Goal: Information Seeking & Learning: Learn about a topic

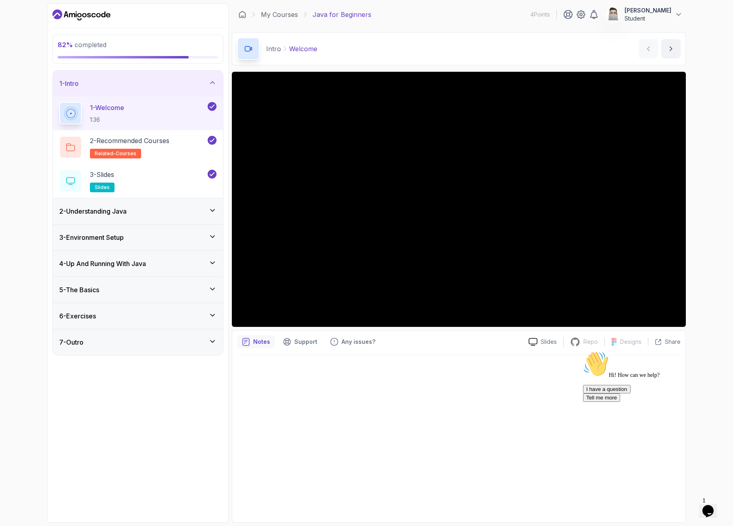
click at [172, 313] on div "6 - Exercises" at bounding box center [137, 316] width 157 height 10
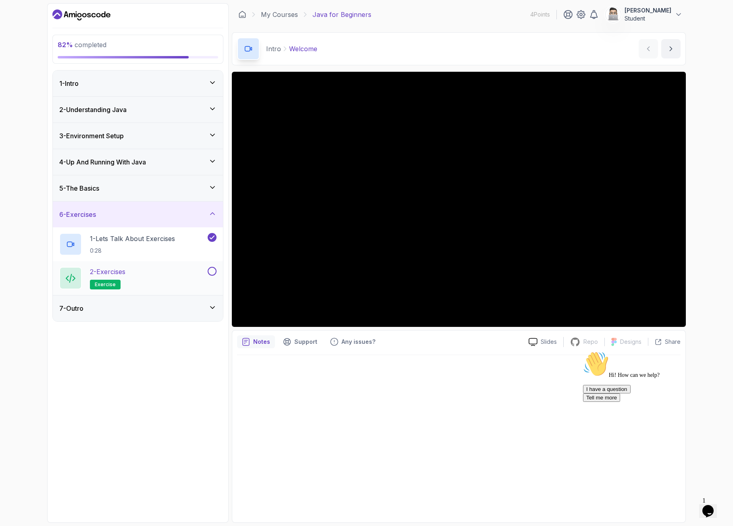
click at [156, 278] on div "2 - Exercises exercise" at bounding box center [132, 278] width 147 height 23
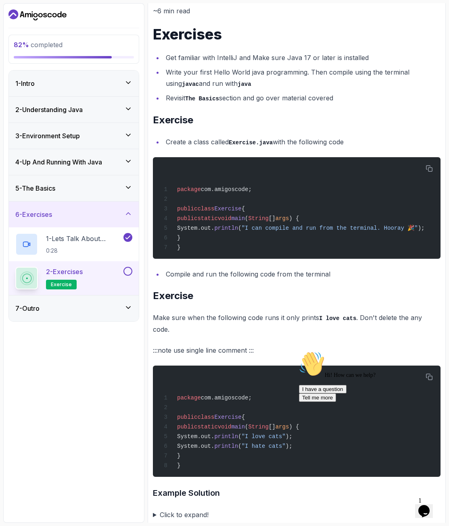
scroll to position [216, 0]
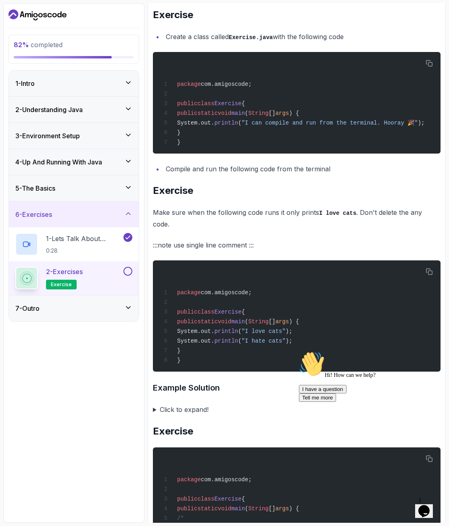
click at [153, 405] on summary "Click to expand!" at bounding box center [296, 409] width 287 height 11
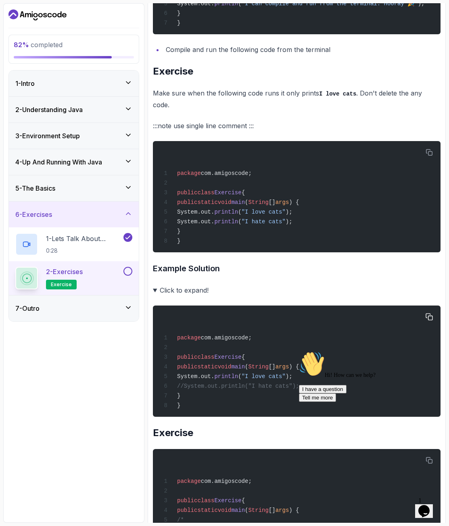
scroll to position [334, 0]
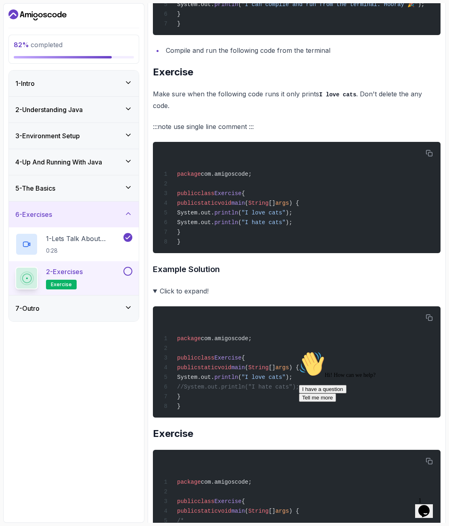
click at [156, 285] on summary "Click to expand!" at bounding box center [296, 290] width 287 height 11
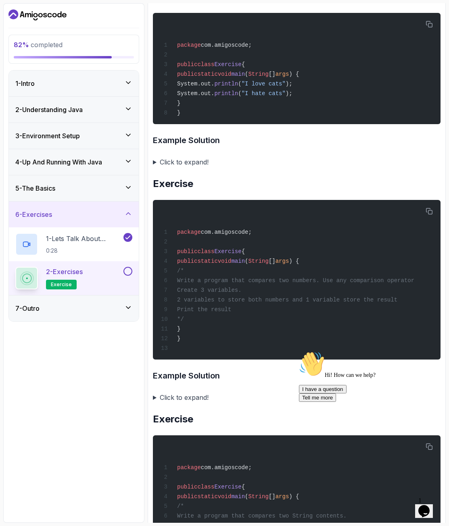
scroll to position [476, 0]
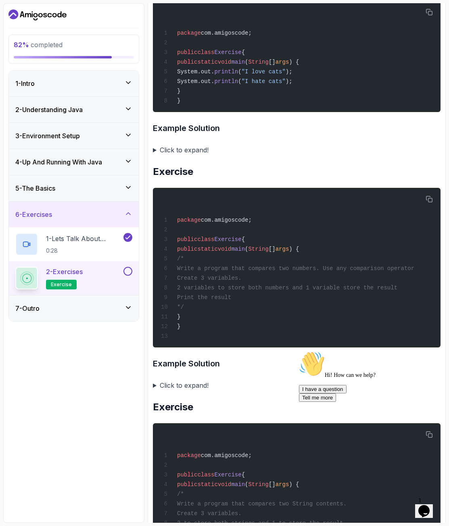
click at [155, 385] on summary "Click to expand!" at bounding box center [296, 385] width 287 height 11
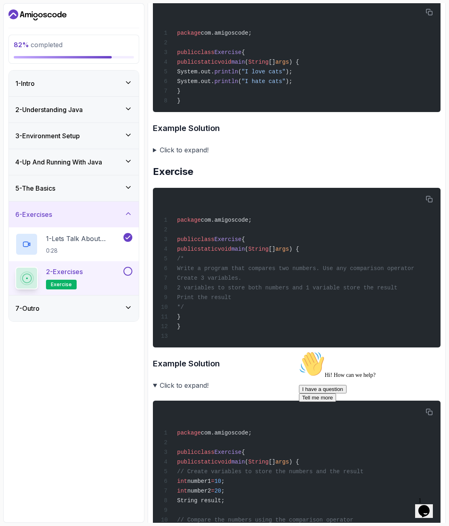
scroll to position [544, 0]
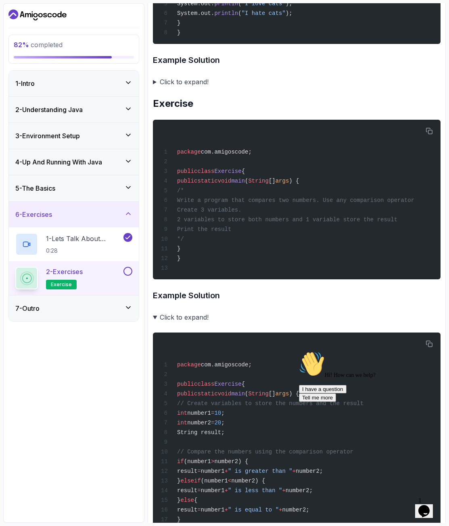
click at [158, 316] on summary "Click to expand!" at bounding box center [296, 317] width 287 height 11
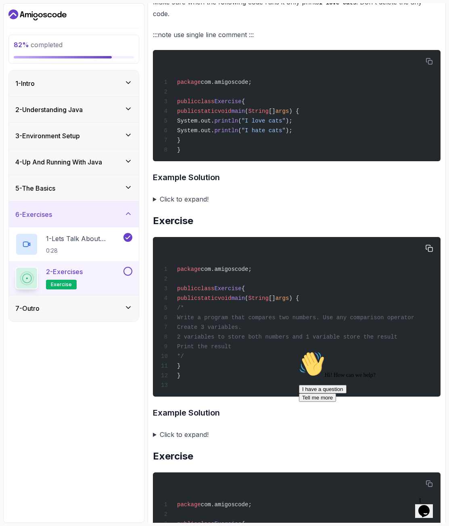
scroll to position [0, 15]
click at [156, 436] on summary "Click to expand!" at bounding box center [296, 434] width 287 height 11
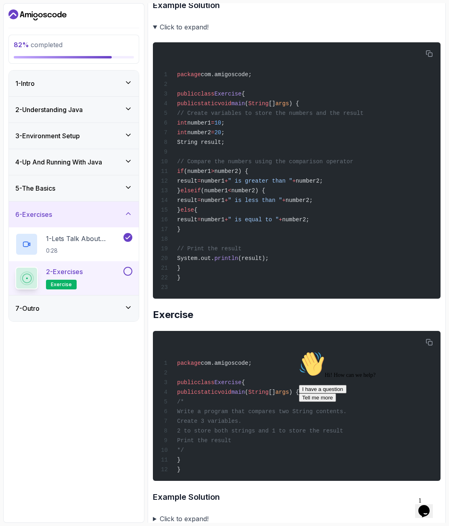
scroll to position [858, 0]
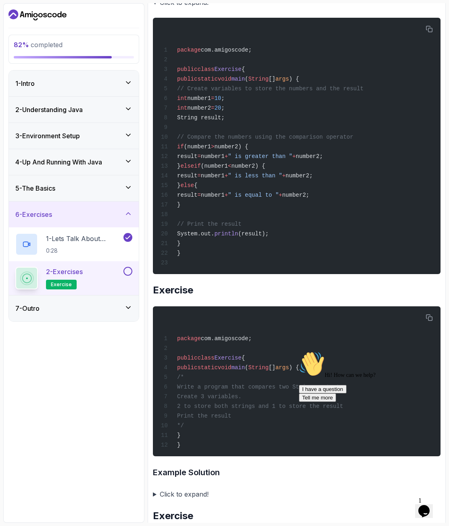
click at [154, 486] on summary "Click to expand!" at bounding box center [296, 493] width 287 height 11
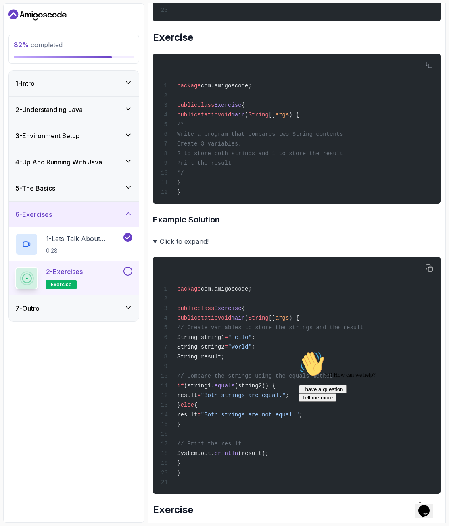
scroll to position [1108, 0]
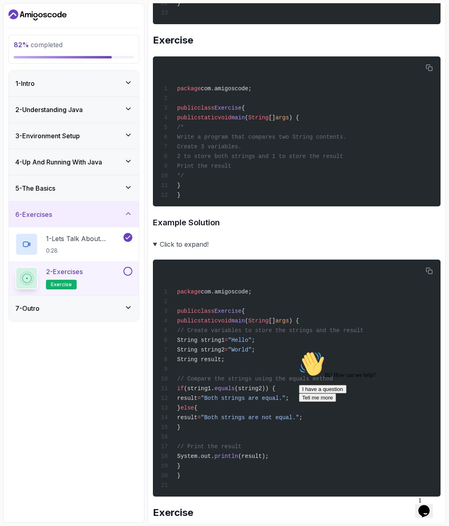
click at [156, 244] on summary "Click to expand!" at bounding box center [296, 244] width 287 height 11
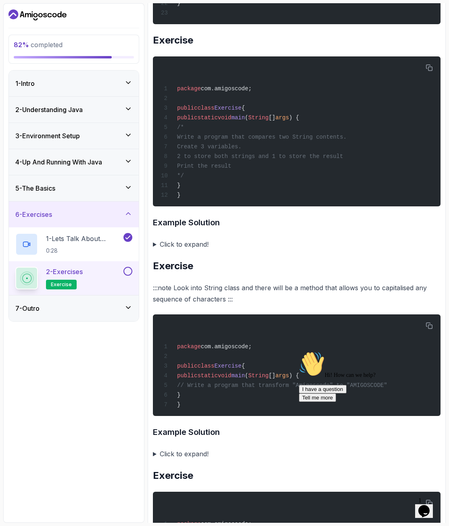
click at [155, 244] on summary "Click to expand!" at bounding box center [296, 244] width 287 height 11
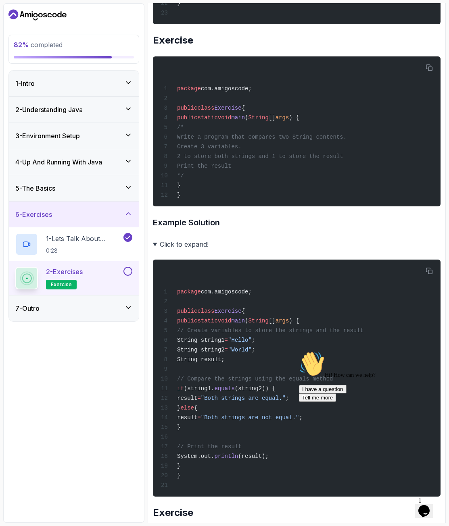
click at [155, 244] on summary "Click to expand!" at bounding box center [296, 244] width 287 height 11
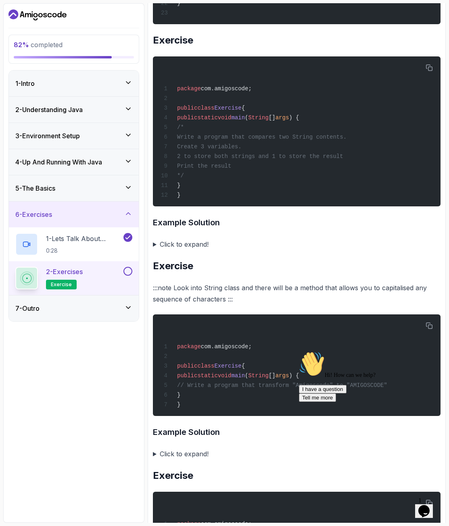
click at [156, 246] on summary "Click to expand!" at bounding box center [296, 244] width 287 height 11
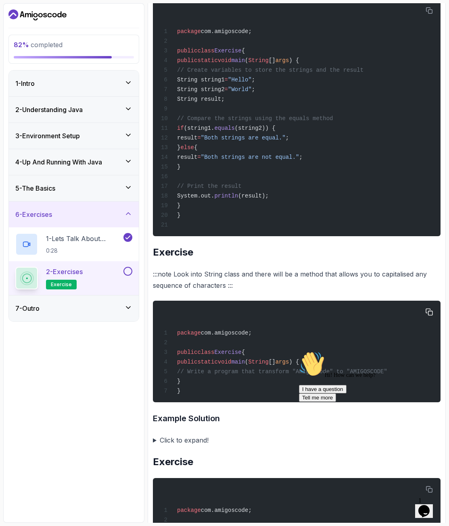
scroll to position [1368, 0]
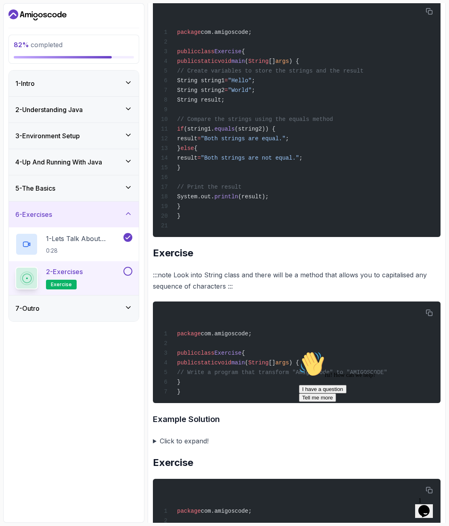
click at [154, 441] on summary "Click to expand!" at bounding box center [296, 440] width 287 height 11
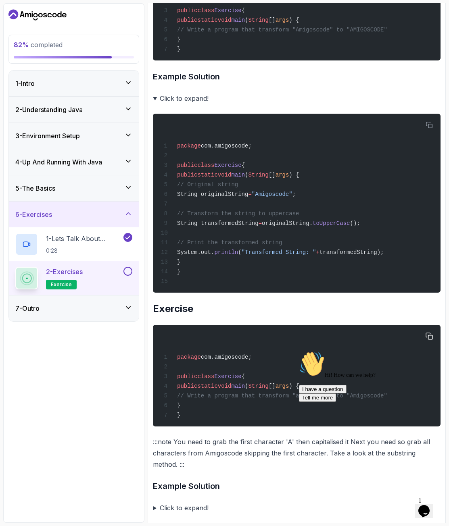
scroll to position [1686, 0]
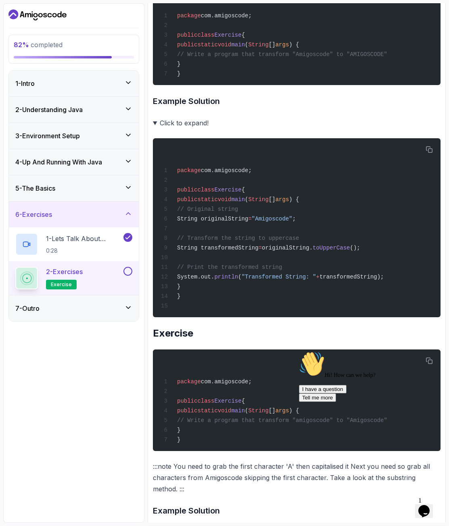
click at [153, 123] on summary "Click to expand!" at bounding box center [296, 122] width 287 height 11
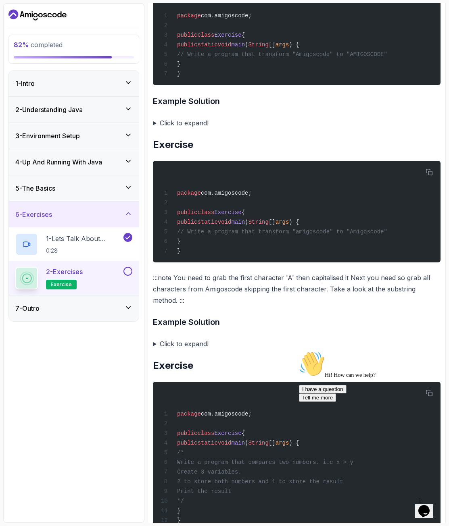
click at [223, 287] on p ":::note You need to grab the first character 'A' then capitalised it Next you n…" at bounding box center [296, 289] width 287 height 34
click at [155, 345] on summary "Click to expand!" at bounding box center [296, 343] width 287 height 11
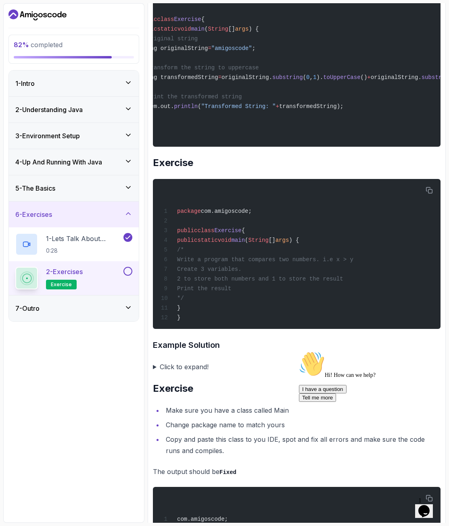
scroll to position [2135, 0]
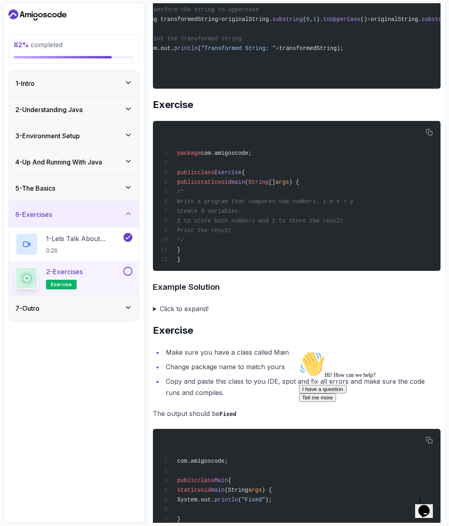
click at [181, 314] on summary "Click to expand!" at bounding box center [296, 308] width 287 height 11
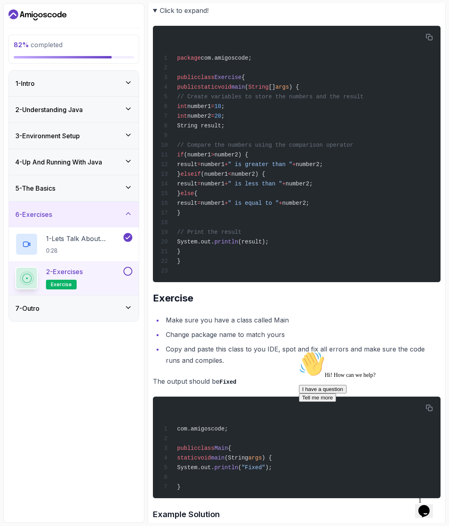
scroll to position [2475, 0]
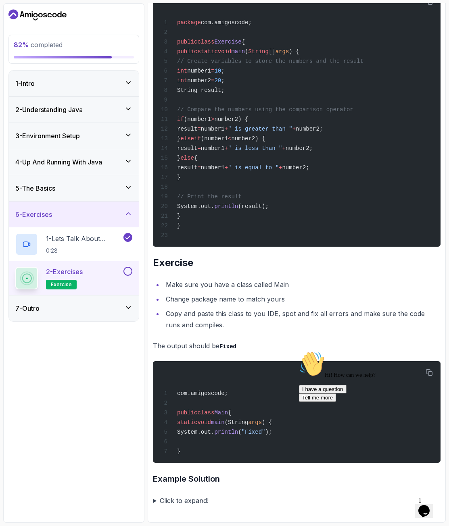
click at [161, 486] on summary "Click to expand!" at bounding box center [296, 500] width 287 height 11
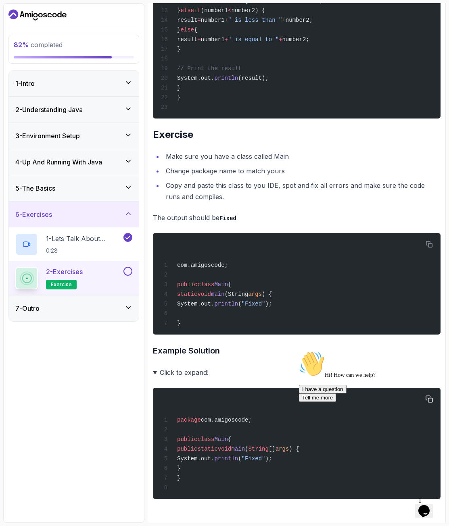
scroll to position [2605, 0]
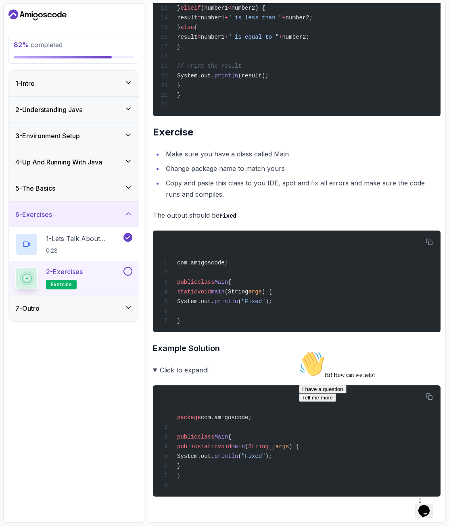
click at [299, 351] on icon "Chat attention grabber" at bounding box center [299, 351] width 0 height 0
click at [127, 272] on button at bounding box center [127, 271] width 9 height 9
click at [118, 192] on div "5 - The Basics" at bounding box center [73, 188] width 117 height 10
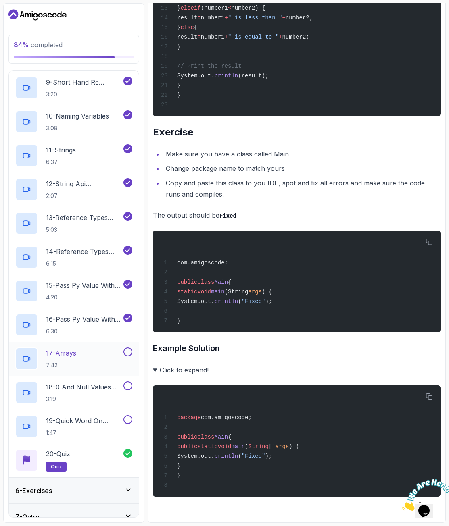
scroll to position [413, 0]
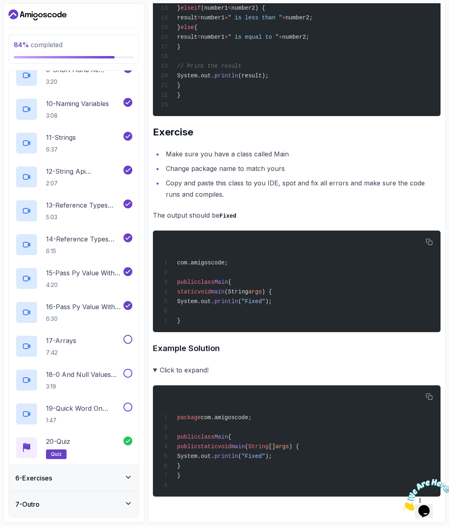
click at [127, 486] on icon at bounding box center [128, 503] width 8 height 8
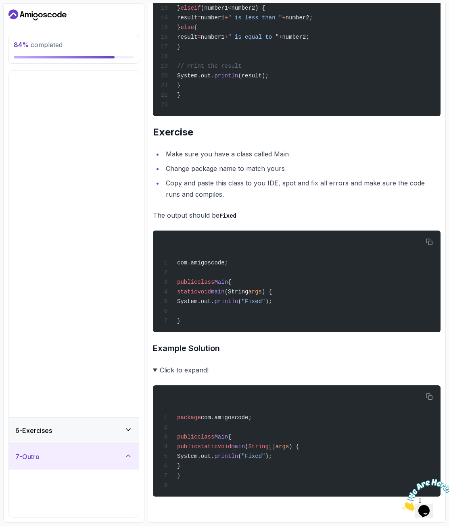
scroll to position [0, 0]
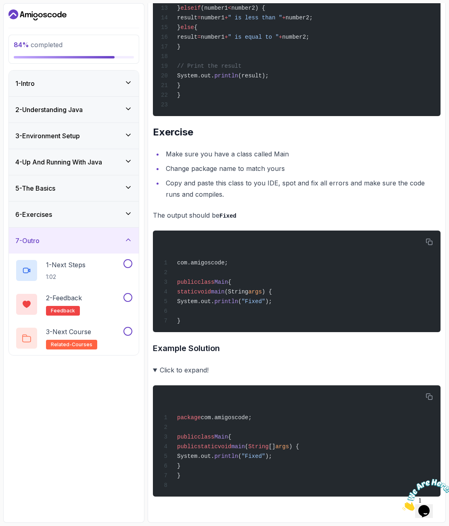
click at [103, 208] on div "6 - Exercises" at bounding box center [74, 215] width 130 height 26
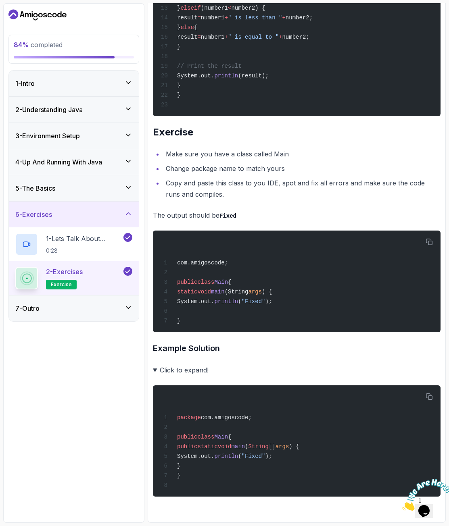
click at [95, 188] on div "5 - The Basics" at bounding box center [73, 188] width 117 height 10
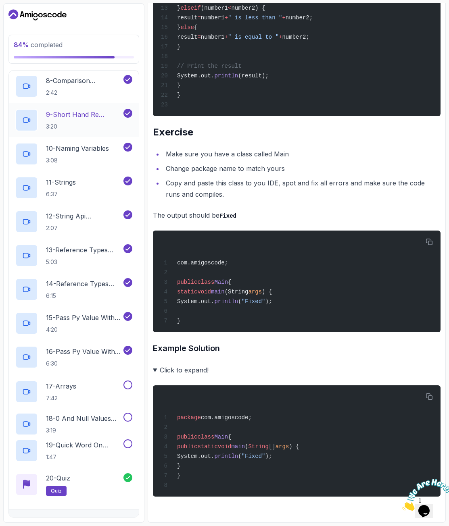
scroll to position [413, 0]
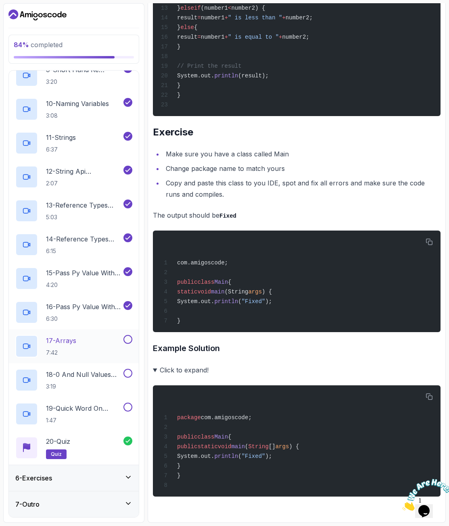
click at [99, 344] on div "17 - Arrays 7:42" at bounding box center [68, 346] width 106 height 23
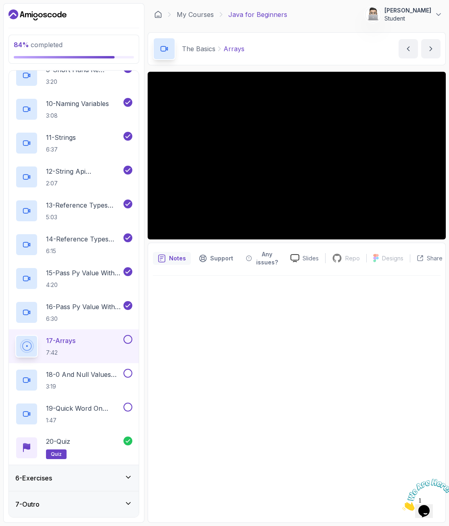
click at [127, 338] on button at bounding box center [127, 339] width 9 height 9
click at [99, 373] on p "18 - 0 And Null Values For Arrays" at bounding box center [84, 375] width 76 height 10
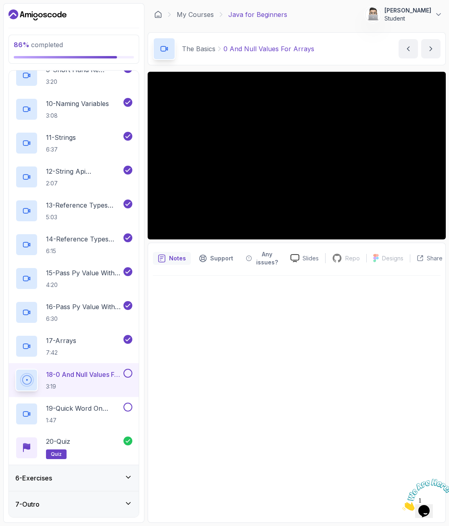
click at [306, 322] on div at bounding box center [296, 397] width 287 height 242
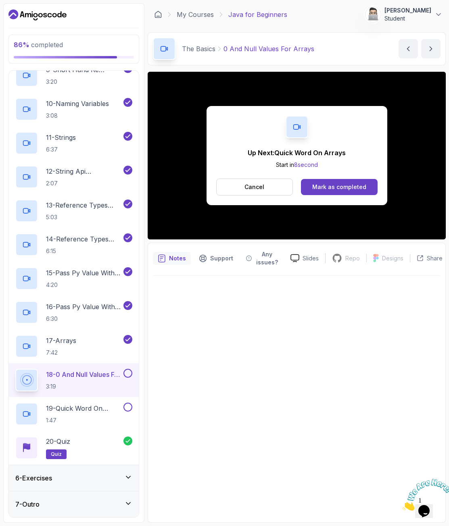
click at [130, 372] on button at bounding box center [127, 373] width 9 height 9
click at [259, 193] on button "Cancel" at bounding box center [254, 187] width 77 height 17
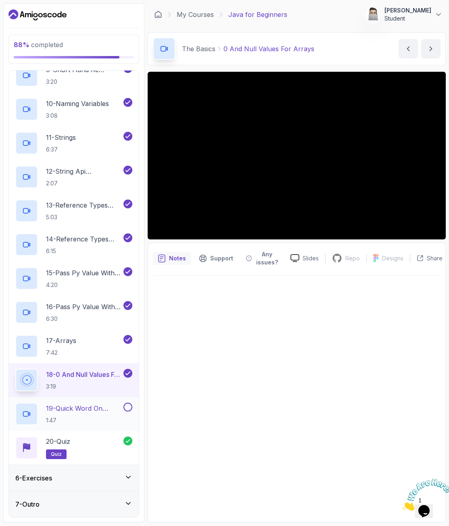
click at [83, 403] on p "19 - Quick Word On Arrays" at bounding box center [84, 408] width 76 height 10
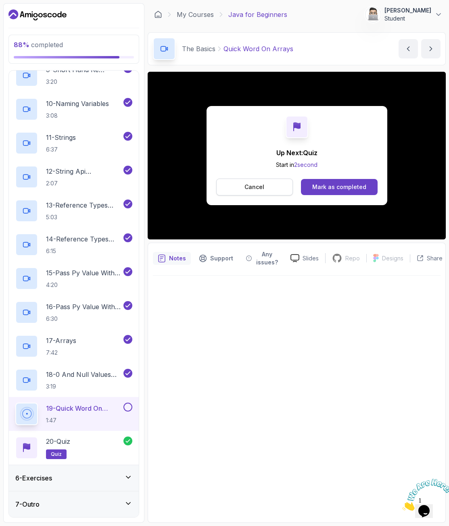
click at [259, 188] on p "Cancel" at bounding box center [254, 187] width 20 height 8
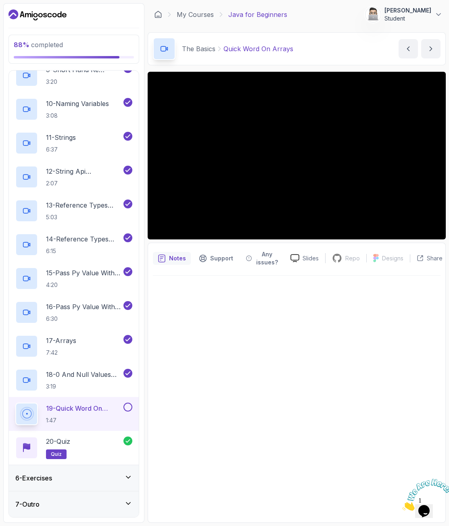
click at [127, 407] on button at bounding box center [127, 407] width 9 height 9
click at [126, 486] on icon at bounding box center [128, 503] width 8 height 8
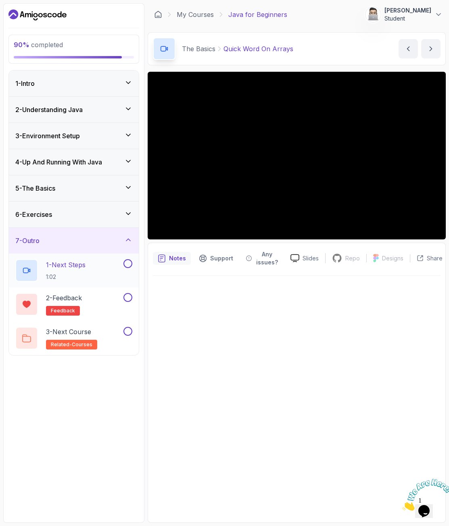
click at [91, 266] on div "1 - Next Steps 1:02" at bounding box center [68, 270] width 106 height 23
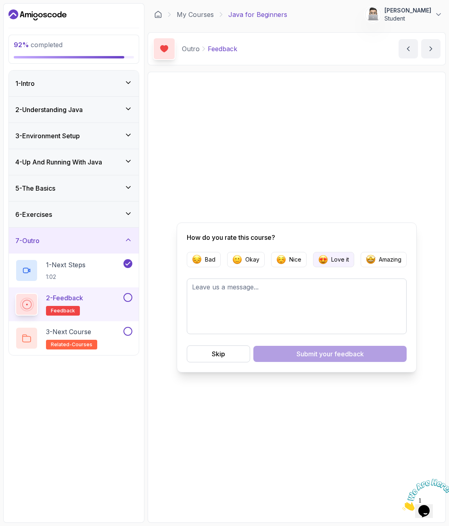
click at [326, 262] on img "button" at bounding box center [323, 260] width 10 height 10
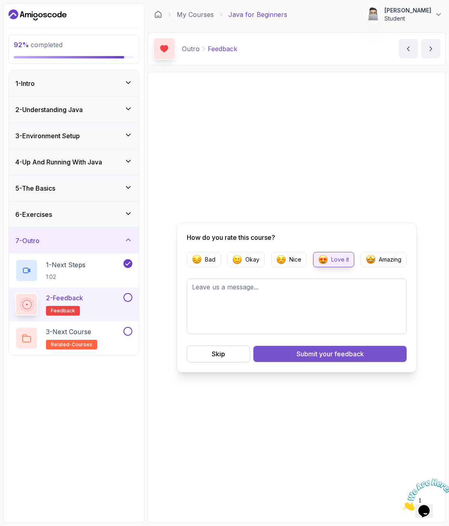
click at [306, 352] on div "Submit your feedback" at bounding box center [329, 354] width 67 height 10
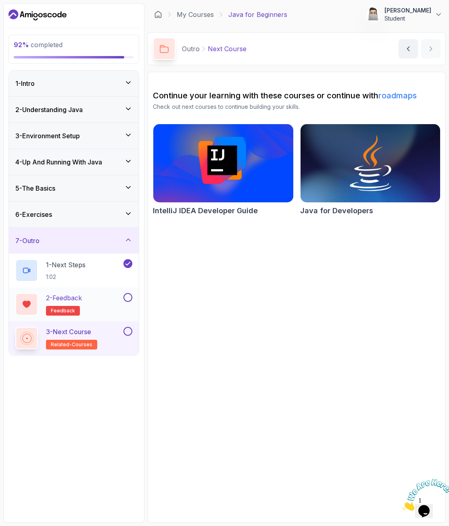
click at [130, 300] on button at bounding box center [127, 297] width 9 height 9
click at [116, 333] on div "3 - Next Course related-courses" at bounding box center [68, 338] width 106 height 23
click at [89, 332] on p "3 - Next Course" at bounding box center [68, 332] width 45 height 10
click at [130, 332] on button at bounding box center [127, 331] width 9 height 9
click at [132, 85] on icon at bounding box center [128, 83] width 8 height 8
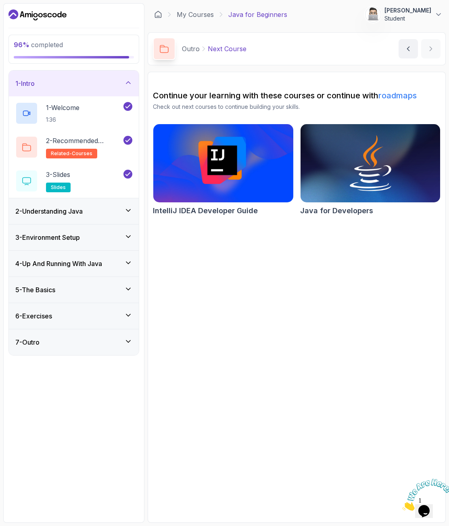
click at [128, 87] on div "1 - Intro" at bounding box center [73, 84] width 117 height 10
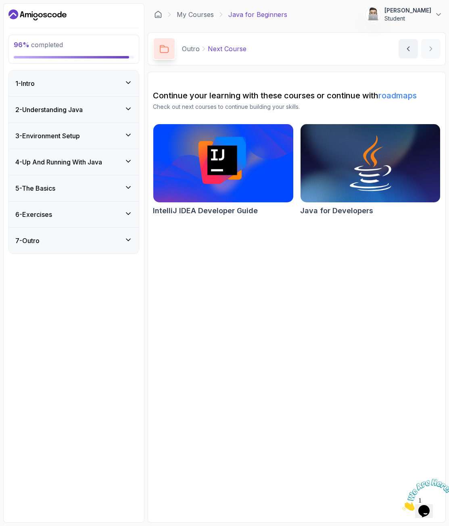
click at [127, 106] on icon at bounding box center [128, 109] width 8 height 8
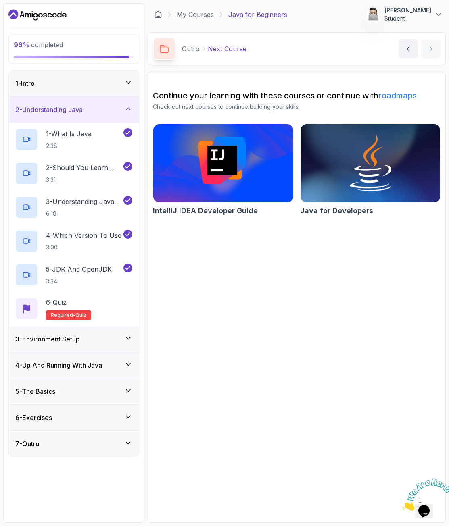
click at [127, 106] on icon at bounding box center [128, 109] width 8 height 8
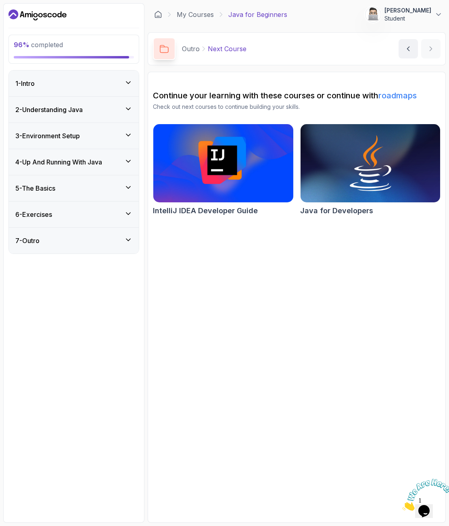
click at [131, 136] on icon at bounding box center [128, 135] width 8 height 8
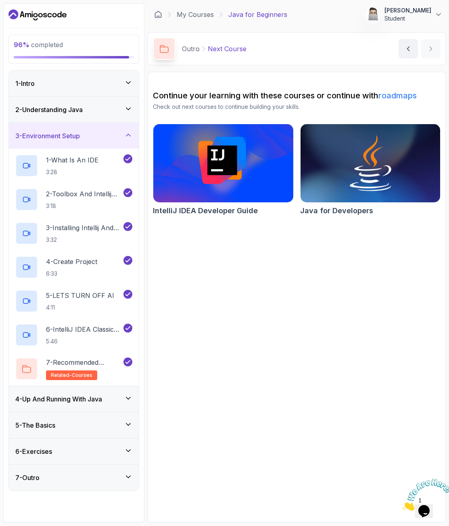
click at [130, 136] on icon at bounding box center [128, 135] width 8 height 8
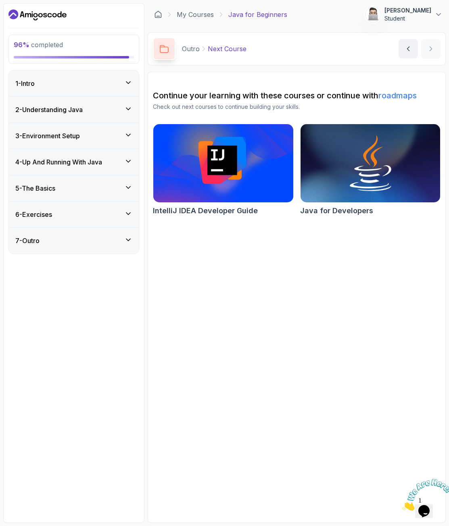
click at [129, 163] on icon at bounding box center [128, 161] width 8 height 8
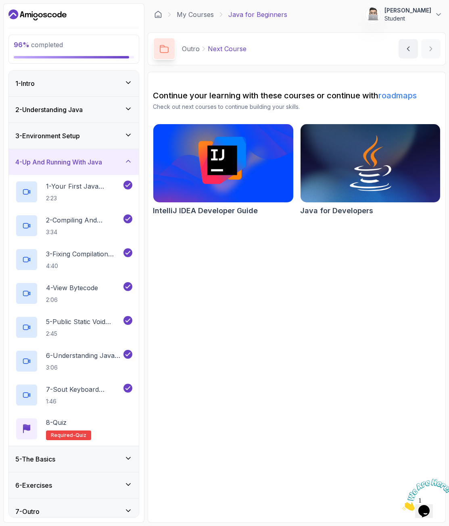
click at [129, 163] on icon at bounding box center [128, 161] width 8 height 8
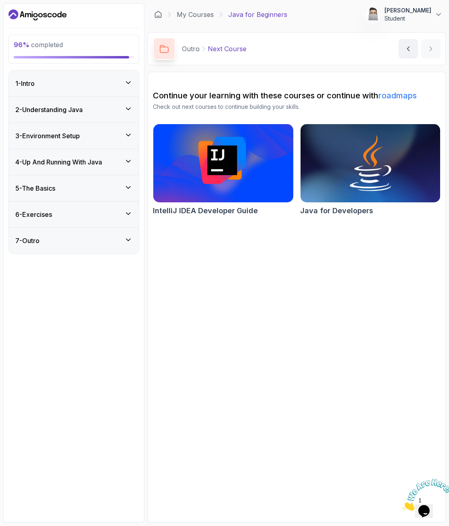
click at [127, 187] on icon at bounding box center [128, 188] width 4 height 2
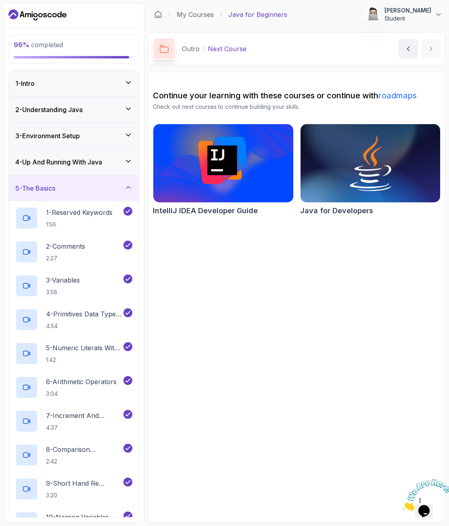
click at [126, 188] on icon at bounding box center [128, 187] width 4 height 2
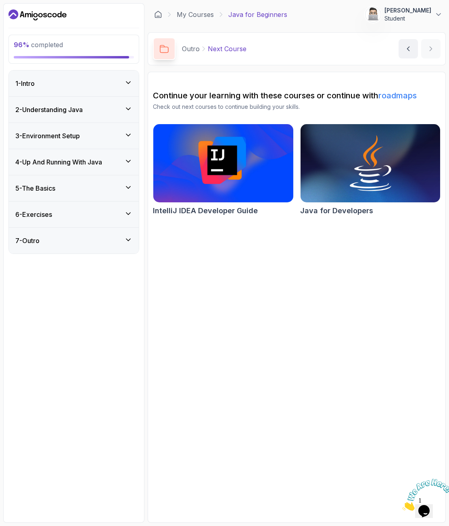
click at [133, 216] on div "6 - Exercises" at bounding box center [74, 215] width 130 height 26
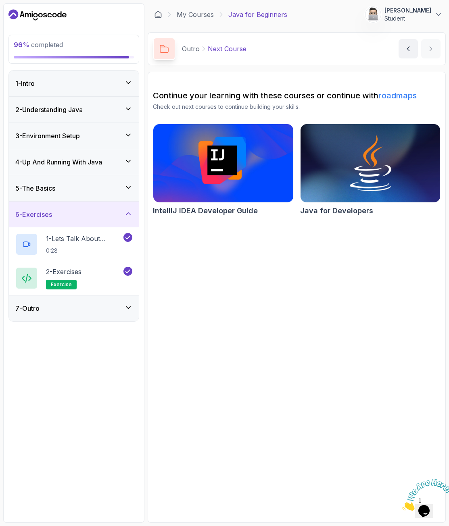
click at [131, 216] on icon at bounding box center [128, 214] width 8 height 8
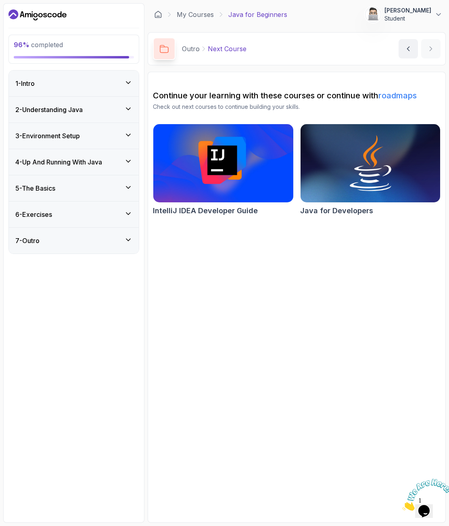
click at [131, 236] on icon at bounding box center [128, 240] width 8 height 8
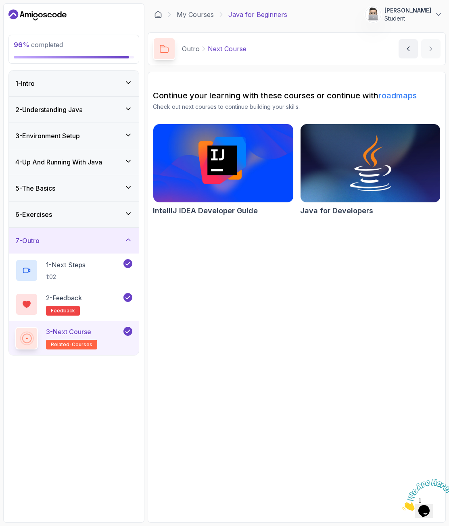
click at [131, 236] on icon at bounding box center [128, 240] width 8 height 8
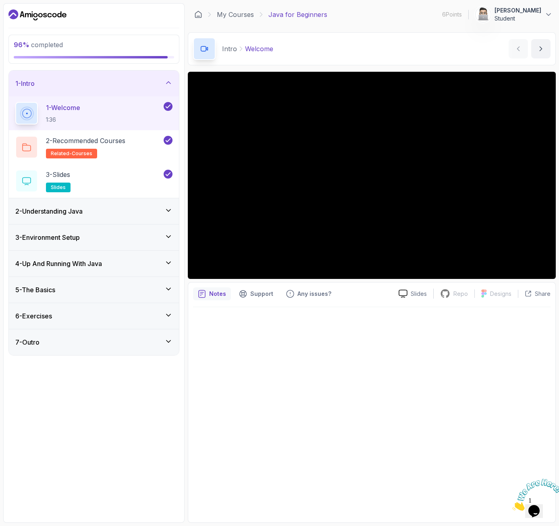
click at [170, 210] on icon at bounding box center [168, 210] width 8 height 8
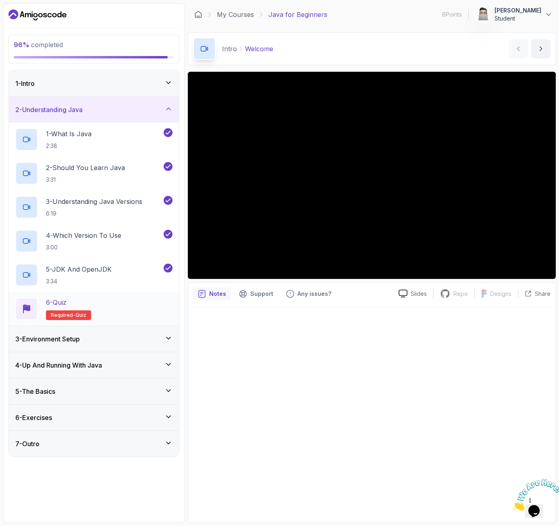
click at [169, 312] on div "6 - Quiz Required- quiz" at bounding box center [93, 308] width 157 height 23
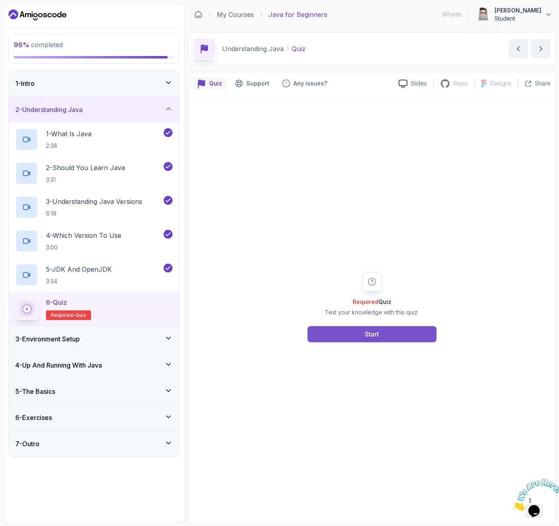
click at [353, 336] on button "Start" at bounding box center [371, 334] width 129 height 16
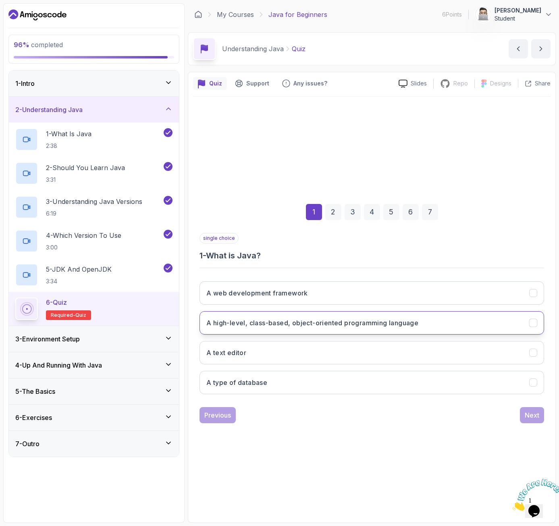
click at [285, 326] on h3 "A high-level, class-based, object-oriented programming language" at bounding box center [312, 323] width 212 height 10
click at [360, 409] on button "Next" at bounding box center [532, 415] width 24 height 16
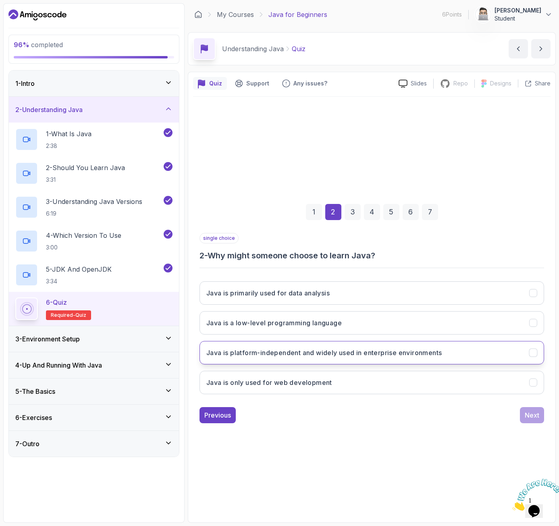
click at [311, 359] on button "Java is platform-independent and widely used in enterprise environments" at bounding box center [371, 352] width 345 height 23
click at [360, 415] on button "Next" at bounding box center [532, 415] width 24 height 16
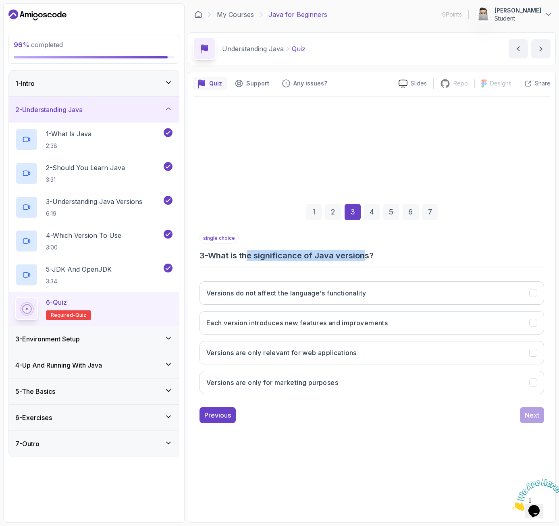
drag, startPoint x: 251, startPoint y: 258, endPoint x: 368, endPoint y: 258, distance: 117.3
click at [360, 258] on h3 "3 - What is the significance of Java versions?" at bounding box center [371, 255] width 345 height 11
click at [339, 259] on h3 "3 - What is the significance of Java versions?" at bounding box center [371, 255] width 345 height 11
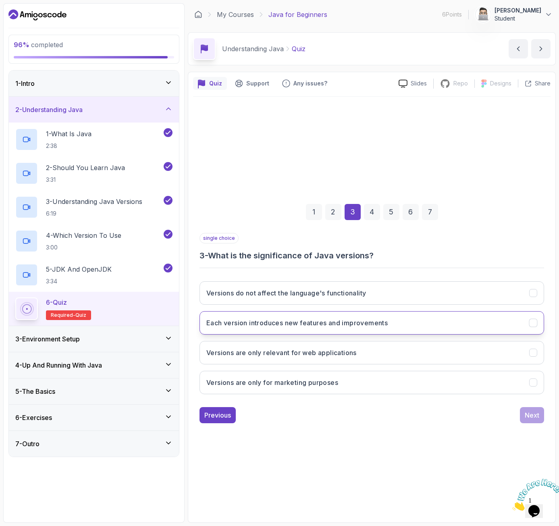
click at [285, 328] on button "Each version introduces new features and improvements" at bounding box center [371, 322] width 345 height 23
click at [360, 415] on div "Next" at bounding box center [532, 415] width 15 height 10
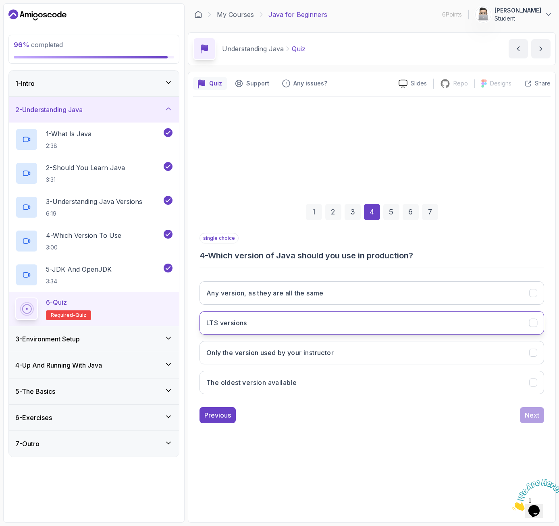
click at [246, 329] on button "LTS versions" at bounding box center [371, 322] width 345 height 23
click at [360, 417] on div "Next" at bounding box center [532, 415] width 15 height 10
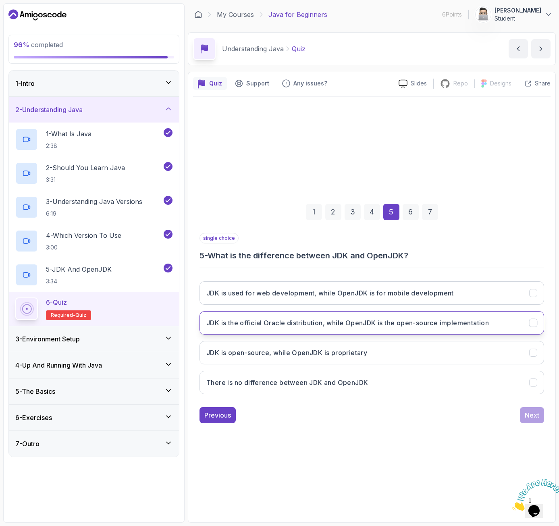
click at [269, 327] on h3 "JDK is the official Oracle distribution, while OpenJDK is the open-source imple…" at bounding box center [347, 323] width 283 height 10
click at [360, 413] on div "Next" at bounding box center [532, 415] width 15 height 10
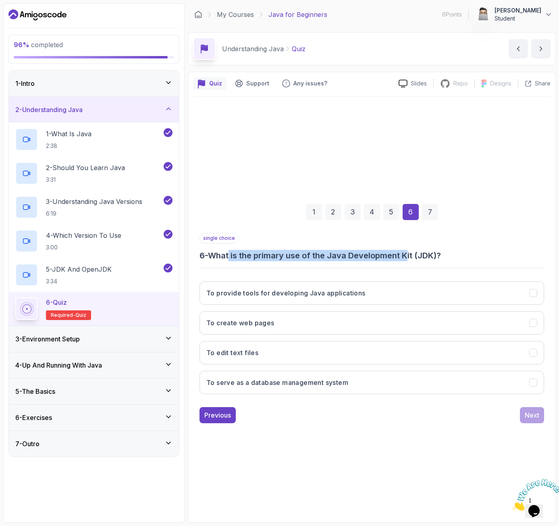
drag, startPoint x: 233, startPoint y: 258, endPoint x: 408, endPoint y: 260, distance: 174.9
click at [360, 260] on h3 "6 - What is the primary use of the Java Development Kit (JDK)?" at bounding box center [371, 255] width 345 height 11
click at [360, 258] on h3 "6 - What is the primary use of the Java Development Kit (JDK)?" at bounding box center [371, 255] width 345 height 11
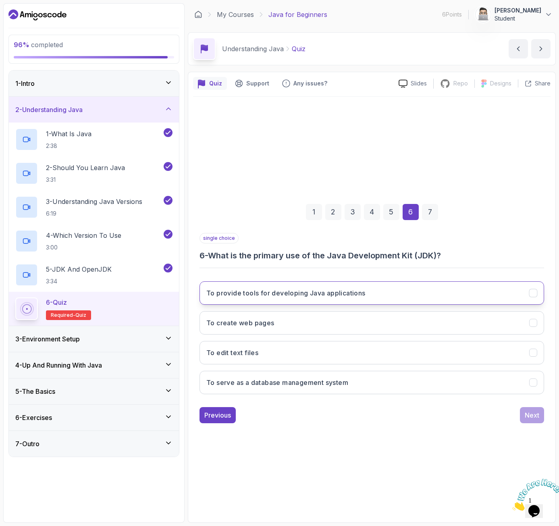
click at [262, 299] on button "To provide tools for developing Java applications" at bounding box center [371, 292] width 345 height 23
click at [360, 420] on div "Next" at bounding box center [532, 415] width 15 height 10
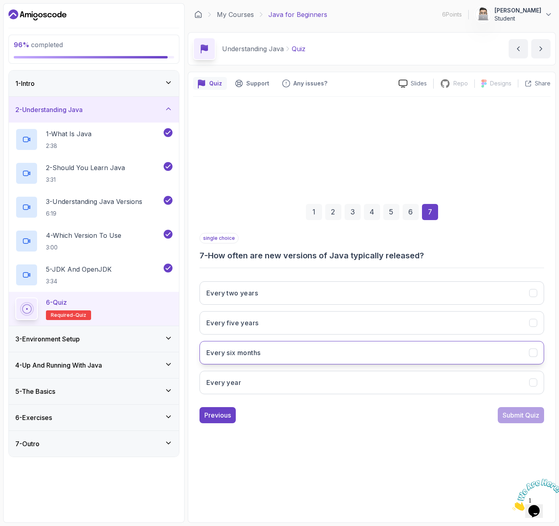
click at [295, 353] on button "Every six months" at bounding box center [371, 352] width 345 height 23
click at [360, 421] on button "Submit Quiz" at bounding box center [521, 415] width 46 height 16
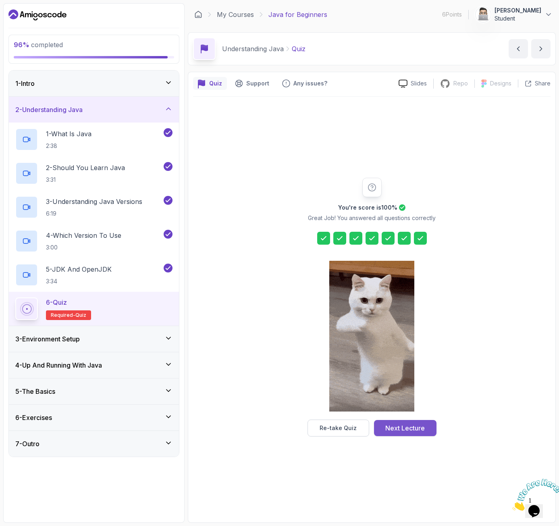
click at [360, 428] on div "Next Lecture" at bounding box center [404, 428] width 39 height 10
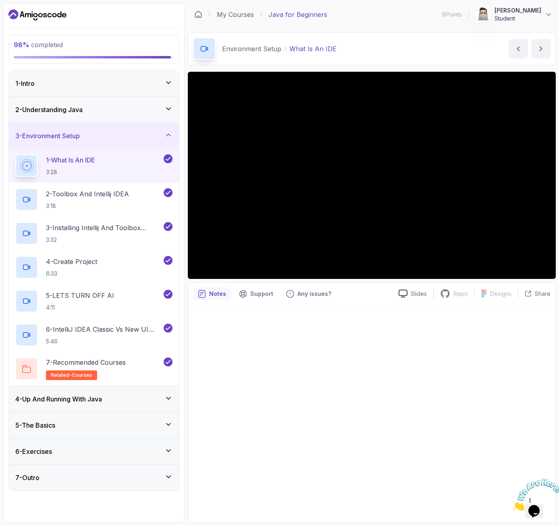
click at [169, 114] on div "2 - Understanding Java" at bounding box center [93, 110] width 157 height 10
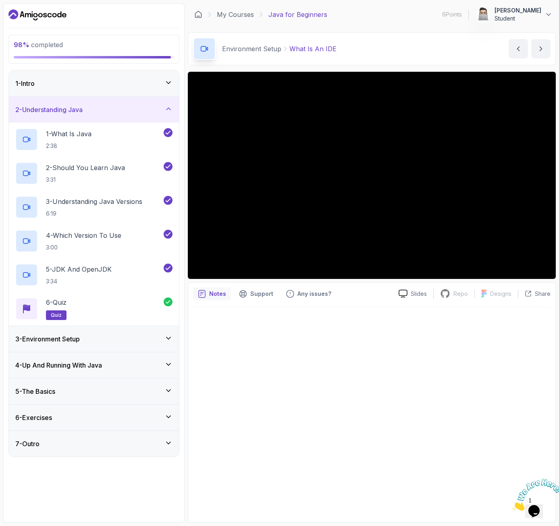
click at [166, 112] on icon at bounding box center [168, 109] width 8 height 8
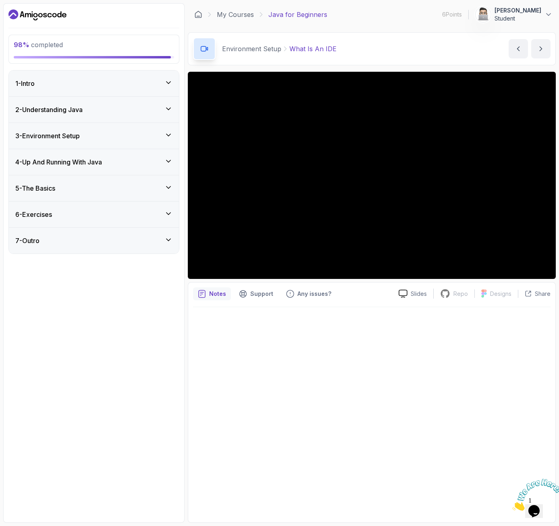
click at [169, 137] on icon at bounding box center [168, 135] width 8 height 8
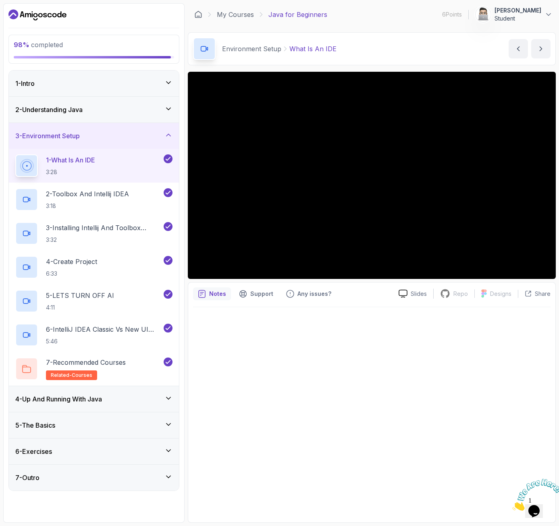
click at [169, 135] on icon at bounding box center [168, 135] width 4 height 2
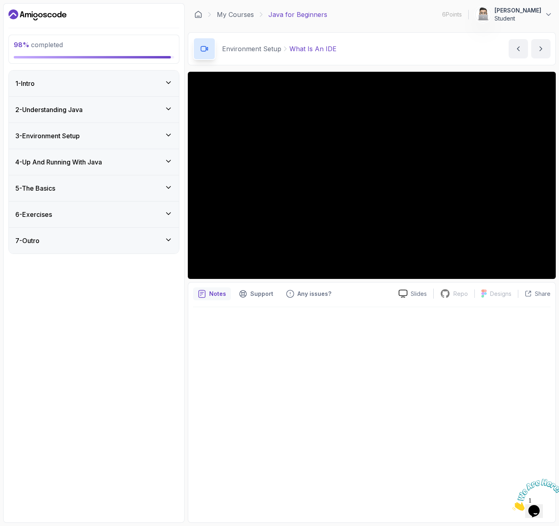
click at [167, 157] on icon at bounding box center [168, 161] width 8 height 8
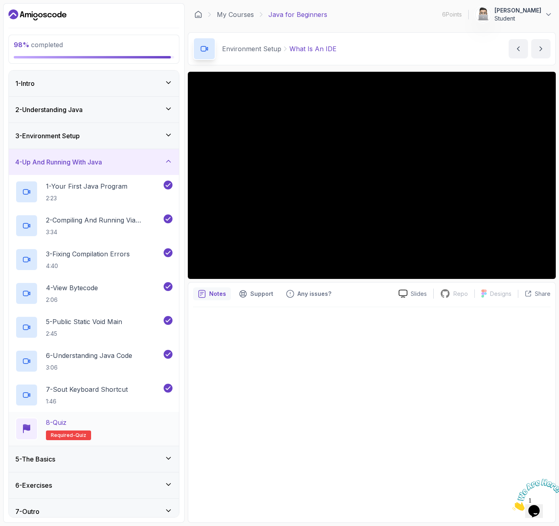
click at [117, 418] on div "8 - Quiz Required- quiz" at bounding box center [93, 429] width 157 height 23
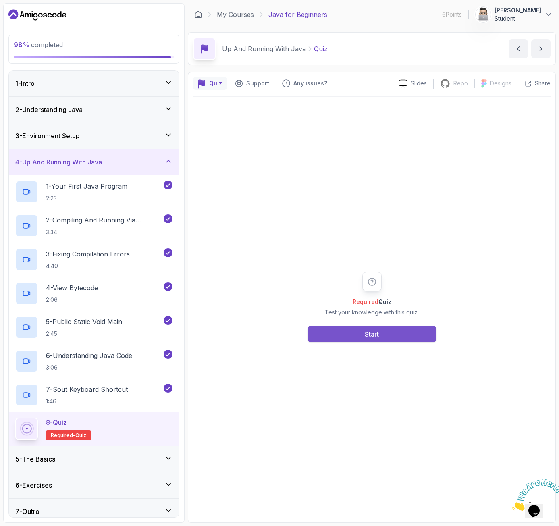
click at [360, 335] on div "Start" at bounding box center [372, 334] width 14 height 10
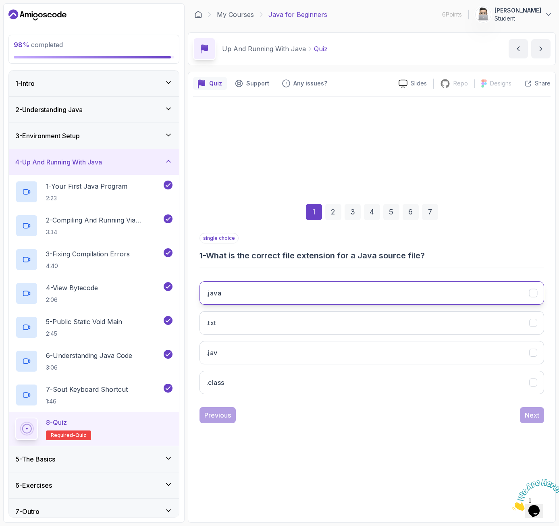
click at [263, 299] on button ".java" at bounding box center [371, 292] width 345 height 23
click at [360, 424] on div "1 2 3 4 5 6 7 single choice 1 - What is the correct file extension for a Java s…" at bounding box center [371, 307] width 357 height 245
click at [360, 420] on button "Next" at bounding box center [532, 415] width 24 height 16
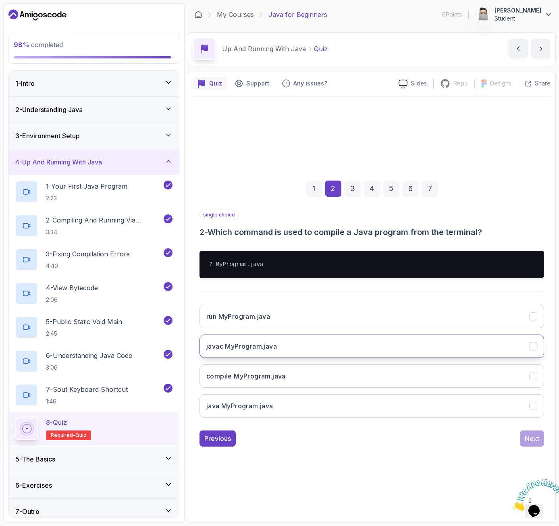
click at [283, 351] on button "javac MyProgram.java" at bounding box center [371, 345] width 345 height 23
click at [360, 438] on div "Next" at bounding box center [532, 439] width 15 height 10
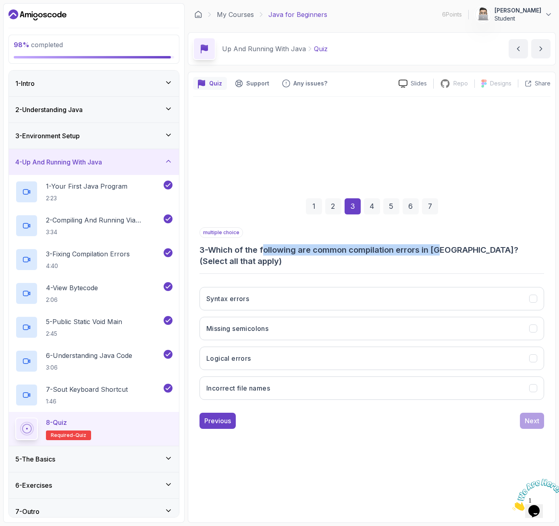
drag, startPoint x: 268, startPoint y: 256, endPoint x: 442, endPoint y: 256, distance: 174.1
click at [360, 256] on h3 "3 - Which of the following are common compilation errors in [GEOGRAPHIC_DATA]? …" at bounding box center [371, 255] width 345 height 23
click at [360, 257] on h3 "3 - Which of the following are common compilation errors in [GEOGRAPHIC_DATA]? …" at bounding box center [371, 255] width 345 height 23
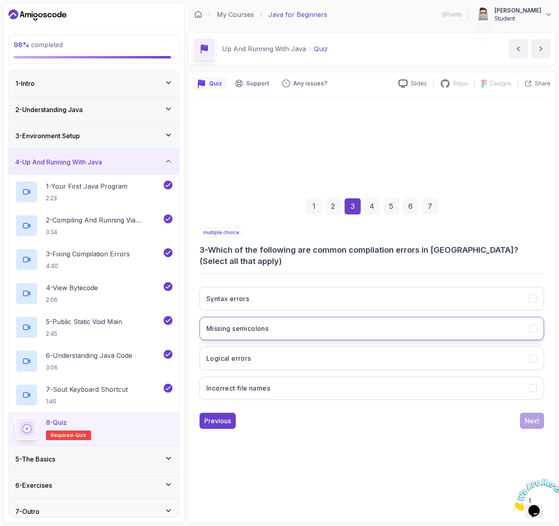
click at [268, 327] on h3 "Missing semicolons" at bounding box center [237, 329] width 62 height 10
click at [360, 416] on div "Next" at bounding box center [532, 421] width 15 height 10
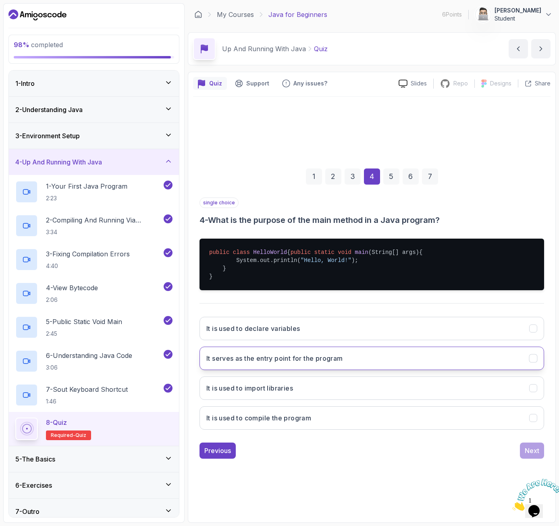
click at [298, 363] on h3 "It serves as the entry point for the program" at bounding box center [274, 358] width 137 height 10
click at [360, 453] on div "Next" at bounding box center [532, 451] width 15 height 10
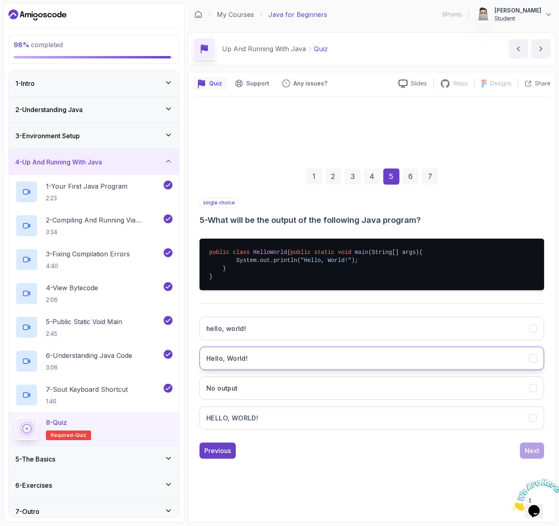
click at [272, 367] on button "Hello, World!" at bounding box center [371, 358] width 345 height 23
click at [360, 455] on div "Next" at bounding box center [532, 451] width 15 height 10
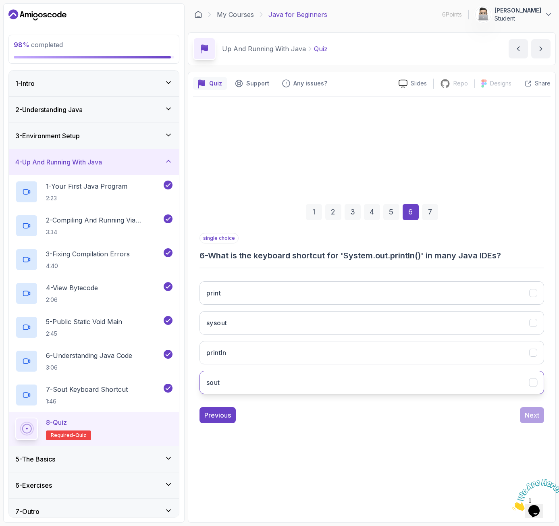
click at [273, 376] on button "sout" at bounding box center [371, 382] width 345 height 23
click at [360, 416] on div "Next" at bounding box center [532, 415] width 15 height 10
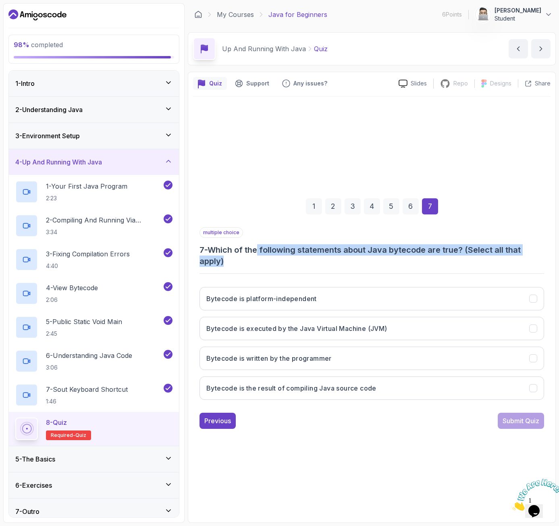
drag, startPoint x: 261, startPoint y: 253, endPoint x: 442, endPoint y: 258, distance: 181.0
click at [360, 258] on h3 "7 - Which of the following statements about Java bytecode are true? (Select all…" at bounding box center [371, 255] width 345 height 23
click at [360, 261] on h3 "7 - Which of the following statements about Java bytecode are true? (Select all…" at bounding box center [371, 255] width 345 height 23
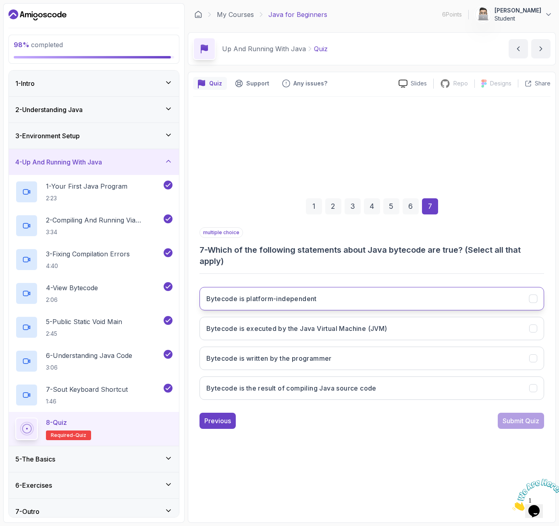
click at [343, 303] on button "Bytecode is platform-independent" at bounding box center [371, 298] width 345 height 23
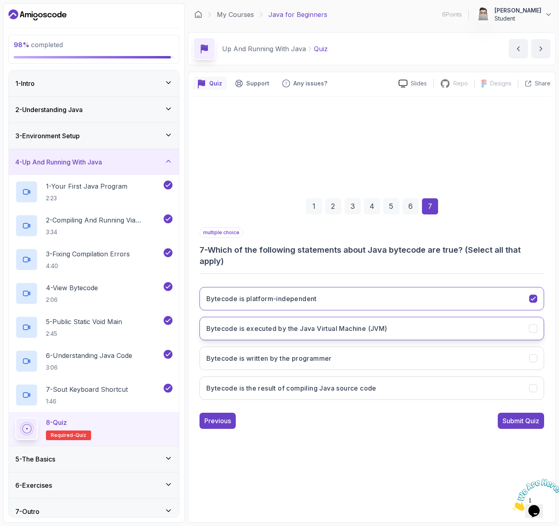
click at [351, 329] on h3 "Bytecode is executed by the Java Virtual Machine (JVM)" at bounding box center [296, 329] width 181 height 10
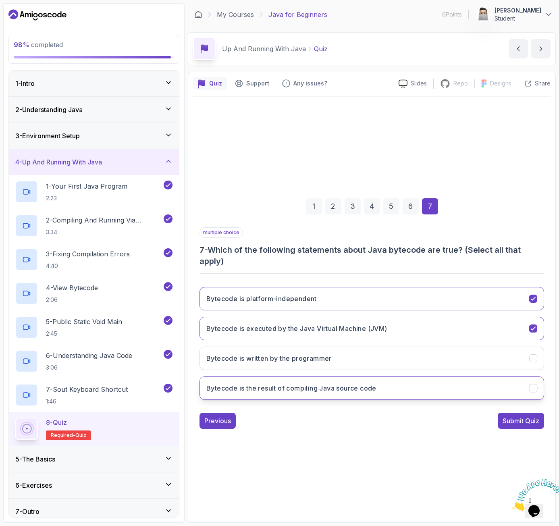
click at [347, 393] on button "Bytecode is the result of compiling Java source code" at bounding box center [371, 387] width 345 height 23
click at [360, 422] on div "Submit Quiz" at bounding box center [521, 421] width 37 height 10
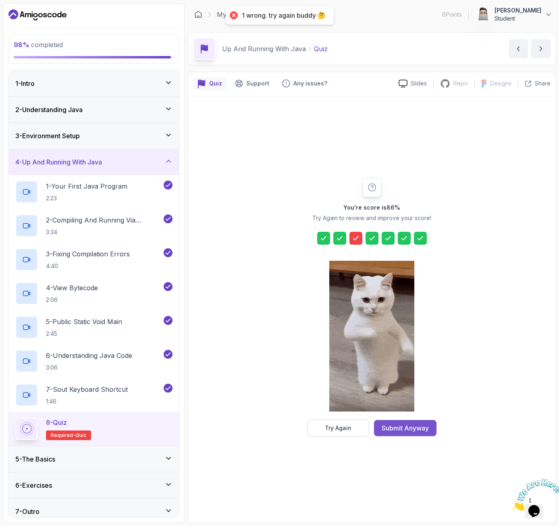
click at [360, 427] on div "Submit Anyway" at bounding box center [405, 428] width 47 height 10
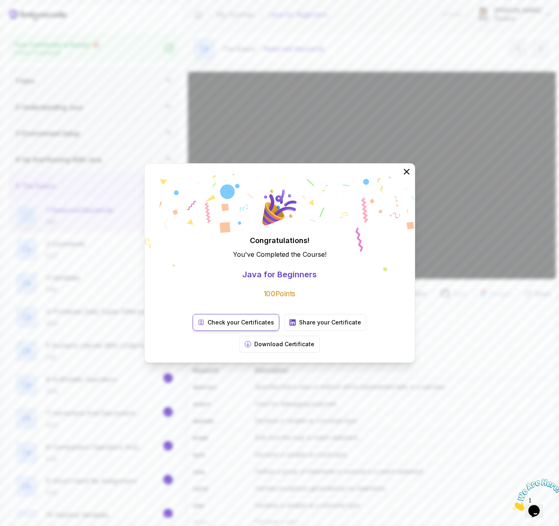
click at [206, 331] on link "Check your Certificates" at bounding box center [236, 322] width 87 height 17
click at [314, 340] on p "Download Certificate" at bounding box center [284, 344] width 60 height 8
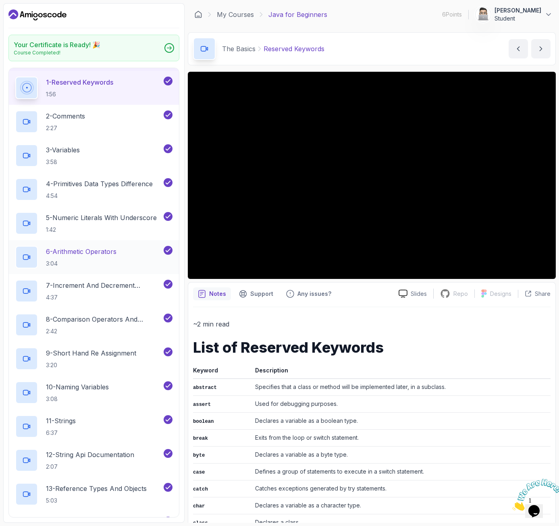
scroll to position [411, 0]
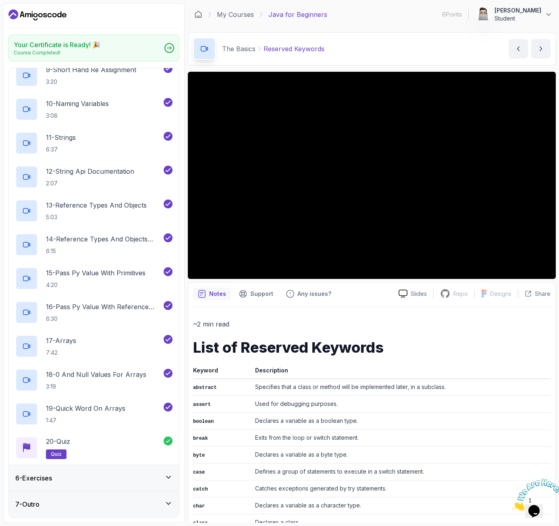
click at [148, 505] on div "7 - Outro" at bounding box center [93, 504] width 157 height 10
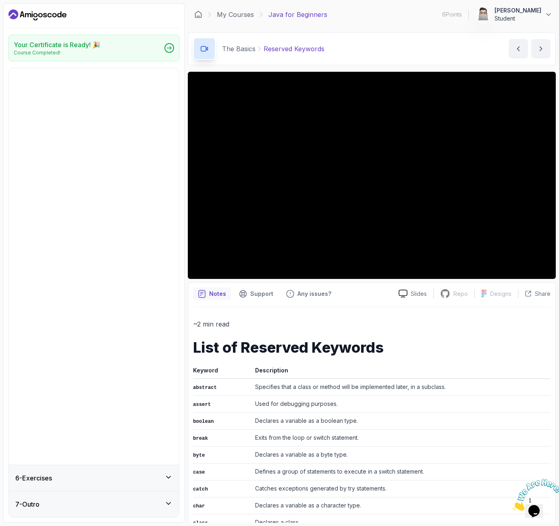
scroll to position [0, 0]
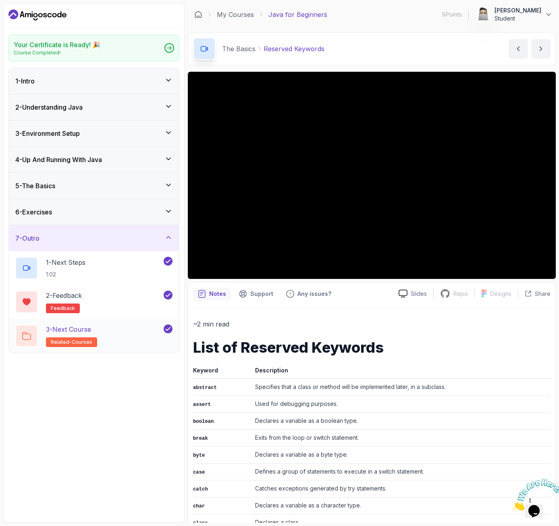
click at [124, 334] on div "3 - Next Course related-courses" at bounding box center [88, 335] width 147 height 23
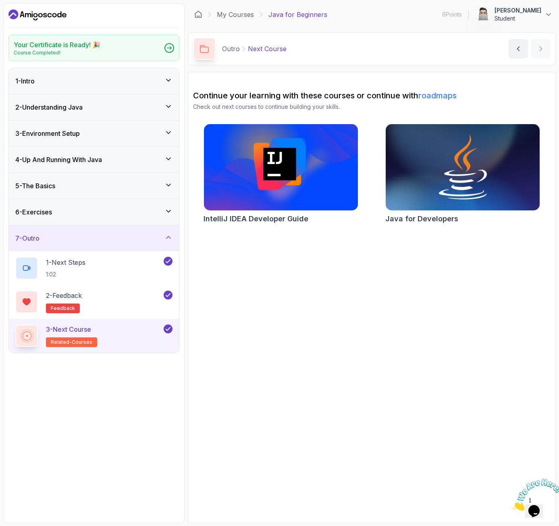
click at [360, 194] on img at bounding box center [463, 167] width 162 height 91
click at [58, 16] on icon "Dashboard" at bounding box center [37, 14] width 58 height 13
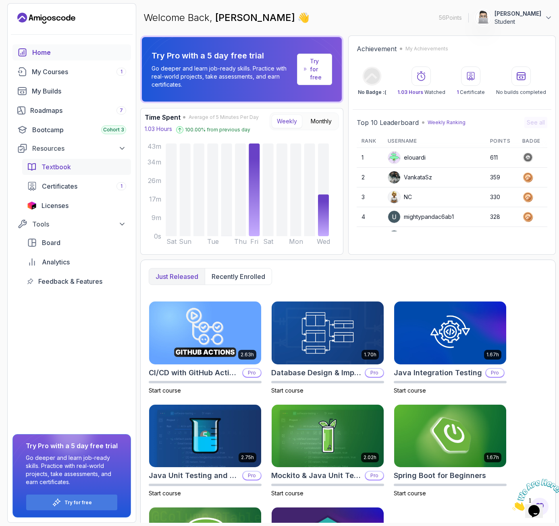
click at [64, 168] on span "Textbook" at bounding box center [56, 167] width 29 height 10
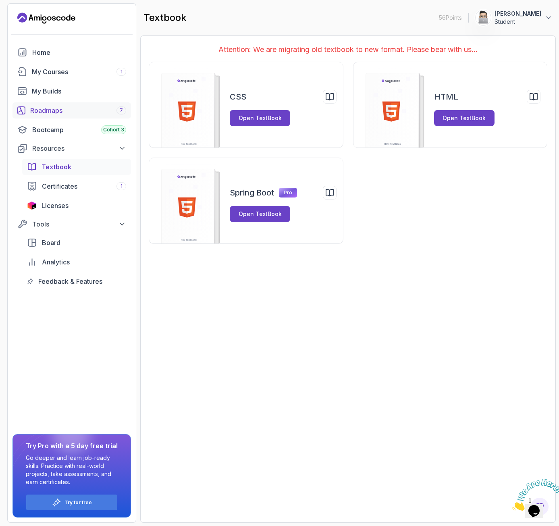
click at [52, 112] on div "Roadmaps 7" at bounding box center [78, 111] width 96 height 10
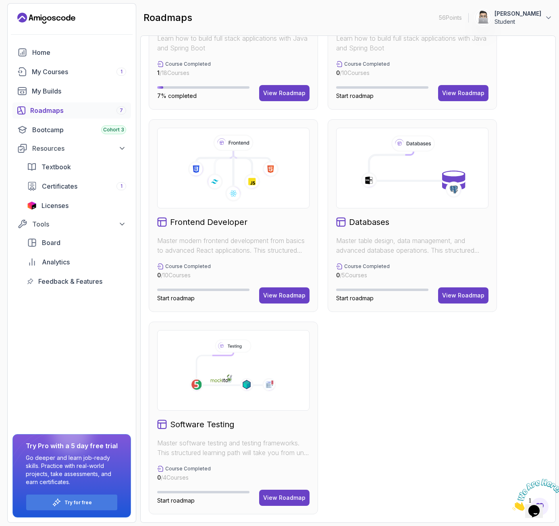
scroll to position [154, 0]
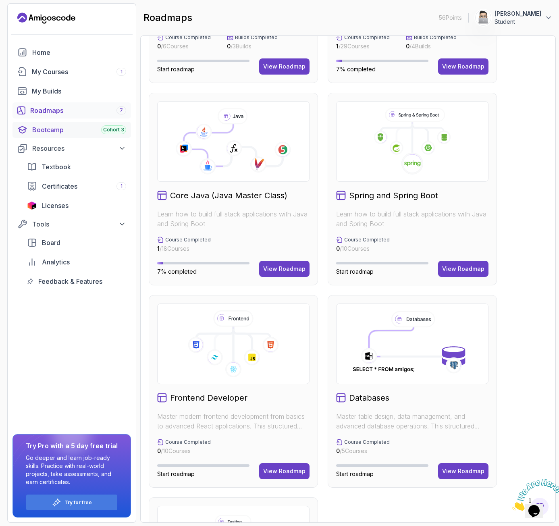
click at [67, 135] on link "Bootcamp Cohort 3" at bounding box center [71, 130] width 118 height 16
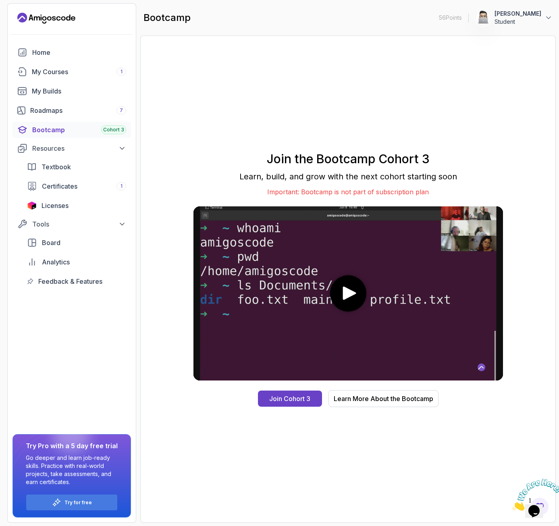
click at [355, 301] on media-play-button "play" at bounding box center [347, 292] width 37 height 37
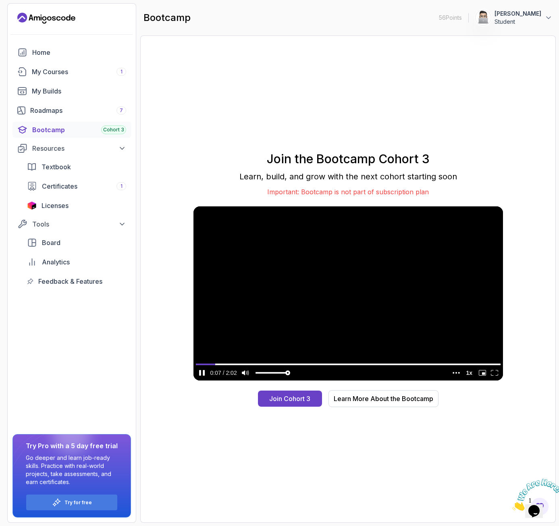
click at [337, 300] on video at bounding box center [348, 293] width 310 height 174
click at [69, 202] on div "Licenses" at bounding box center [84, 206] width 85 height 10
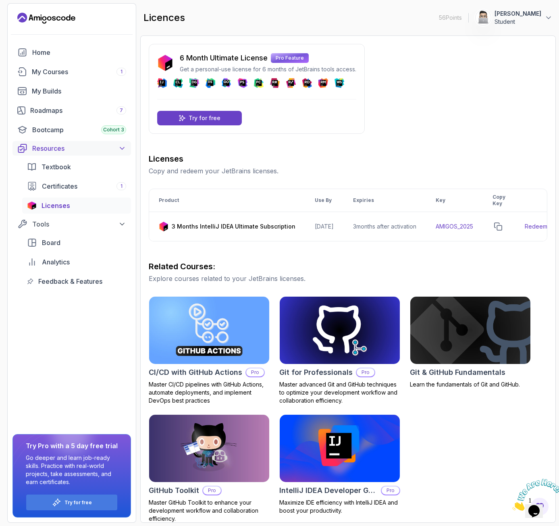
click at [60, 145] on div "Resources" at bounding box center [79, 148] width 94 height 10
click at [68, 168] on div "Tools" at bounding box center [79, 166] width 94 height 10
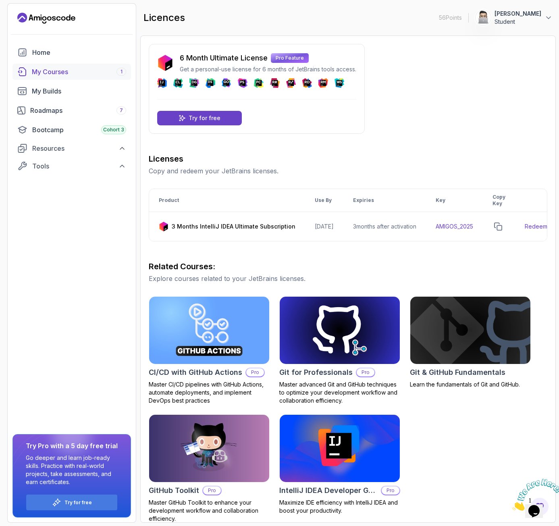
click at [57, 75] on div "My Courses 1" at bounding box center [79, 72] width 94 height 10
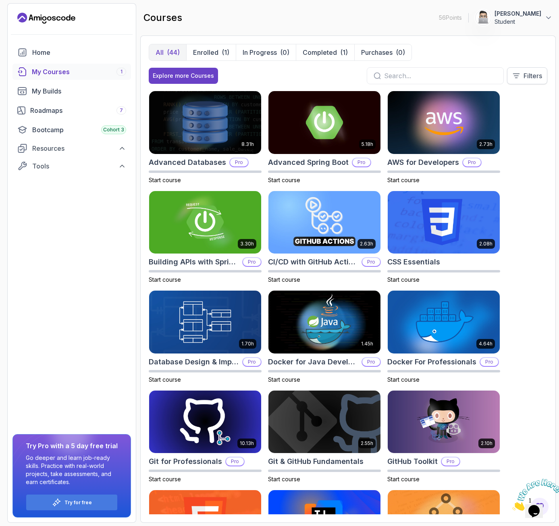
click at [360, 79] on p "Filters" at bounding box center [533, 76] width 19 height 10
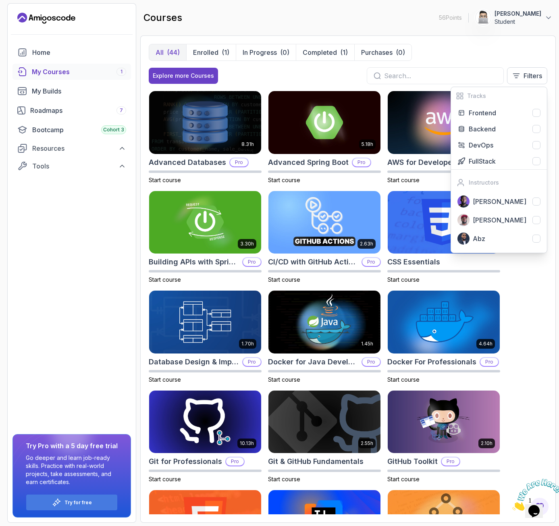
click at [360, 61] on div "All (44) Enrolled (1) In Progress (0) Completed (1) Purchases (0) Explore more …" at bounding box center [348, 67] width 399 height 47
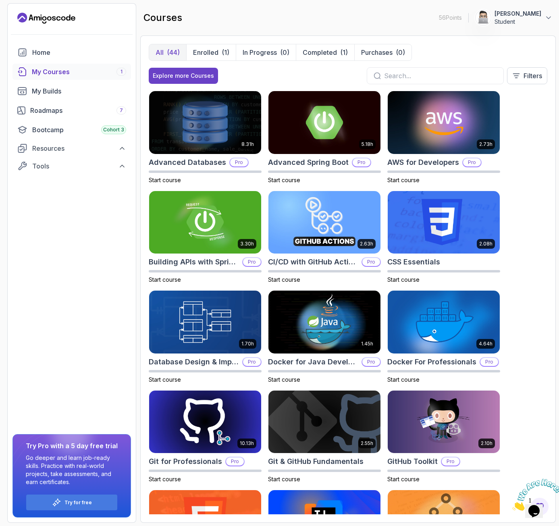
click at [360, 77] on input "text" at bounding box center [440, 76] width 113 height 10
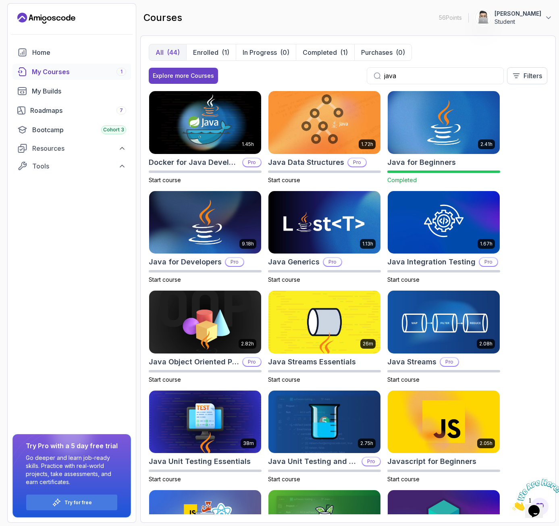
type input "java"
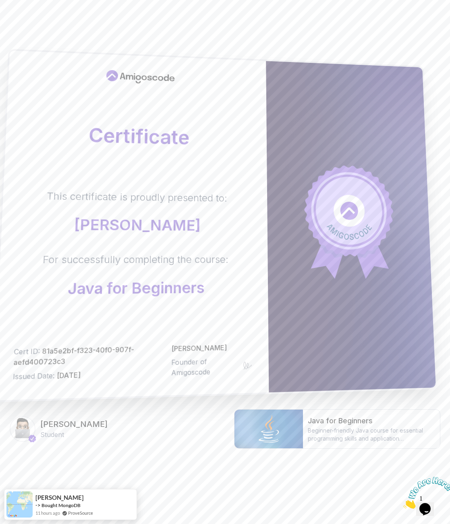
click at [284, 204] on div at bounding box center [351, 227] width 170 height 332
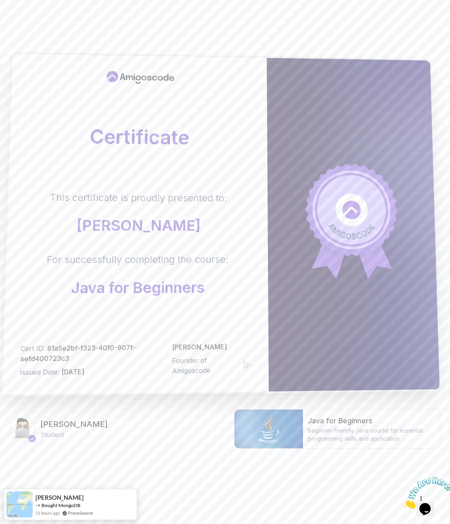
click at [248, 224] on div "This certificate is proudly presented to: Semih Cetin For successfully completi…" at bounding box center [137, 244] width 230 height 106
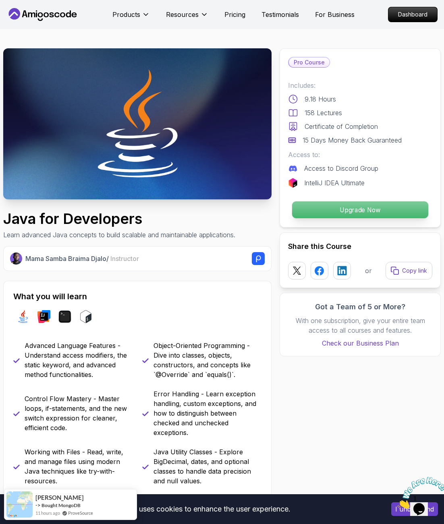
click at [350, 210] on p "Upgrade Now" at bounding box center [360, 210] width 136 height 17
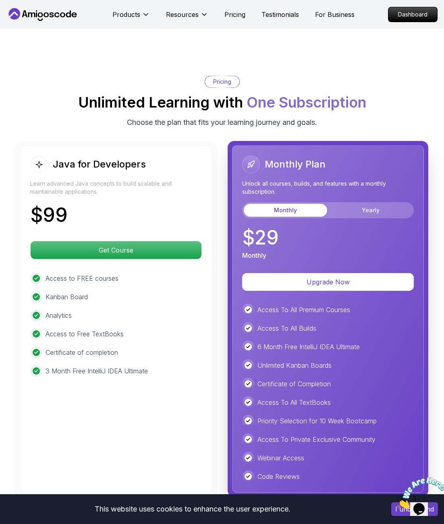
scroll to position [2001, 0]
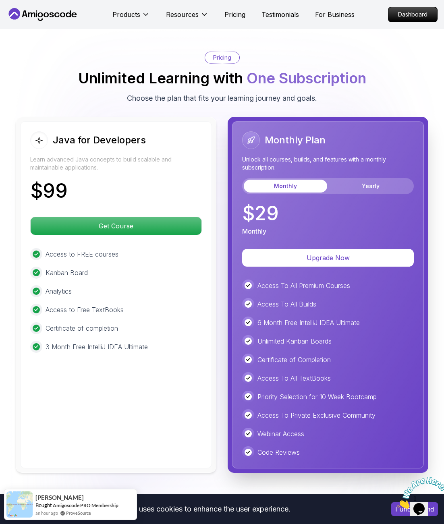
click at [312, 212] on body "This website uses cookies to enhance the user experience. I understand Products…" at bounding box center [222, 142] width 444 height 4287
click at [353, 185] on button "Yearly" at bounding box center [370, 186] width 83 height 13
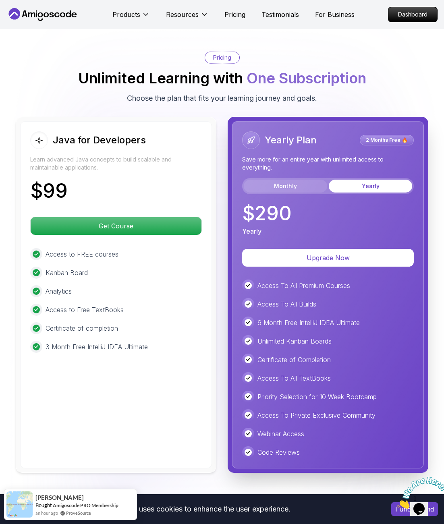
click at [308, 187] on button "Monthly" at bounding box center [285, 186] width 83 height 13
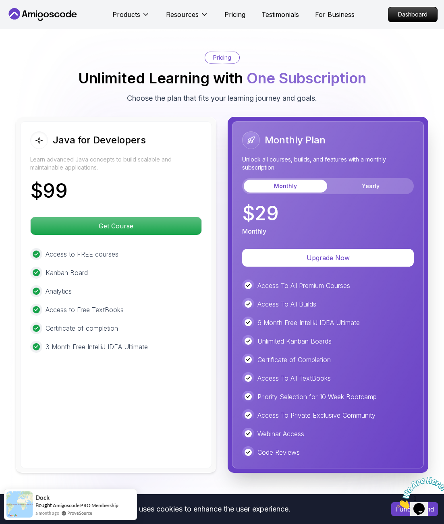
click at [122, 312] on p "Access to Free TextBooks" at bounding box center [85, 310] width 78 height 10
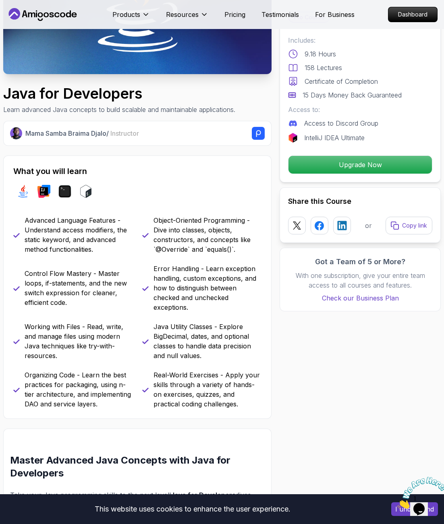
scroll to position [0, 0]
